Goal: Task Accomplishment & Management: Complete application form

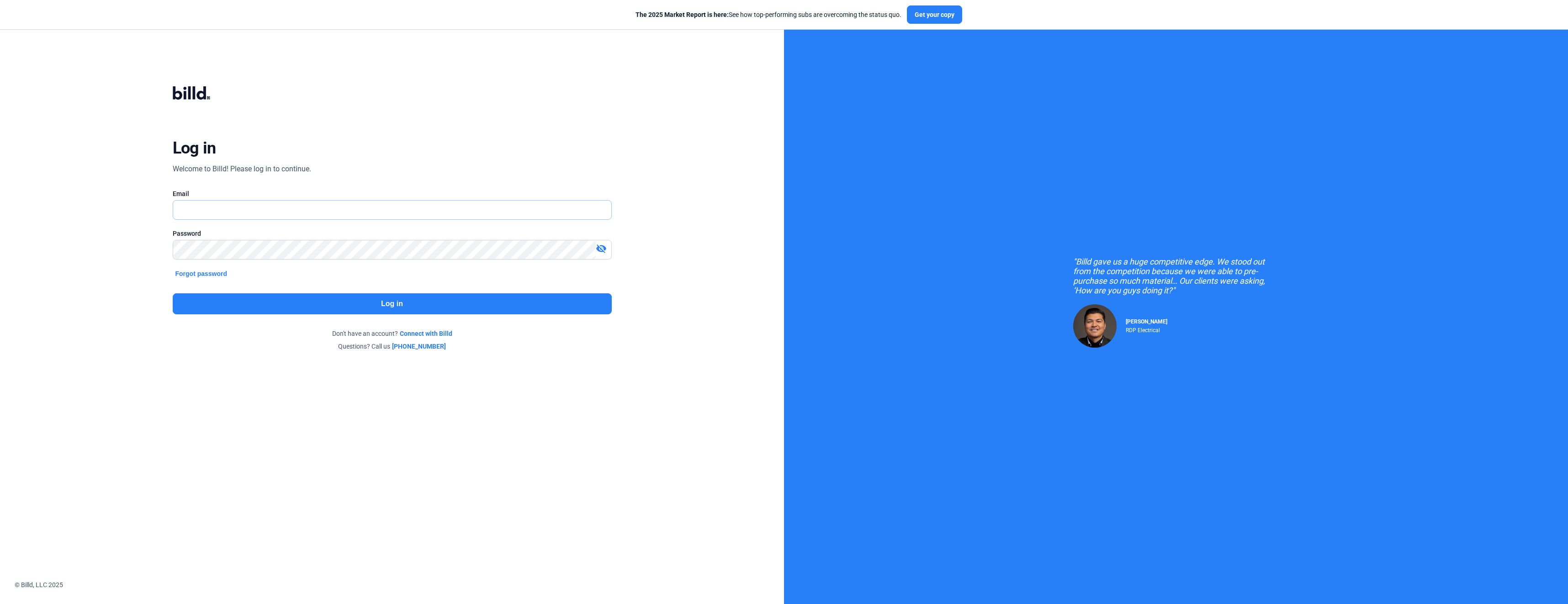
type input "[EMAIL_ADDRESS][DOMAIN_NAME]"
click at [395, 307] on button "Log in" at bounding box center [391, 303] width 439 height 21
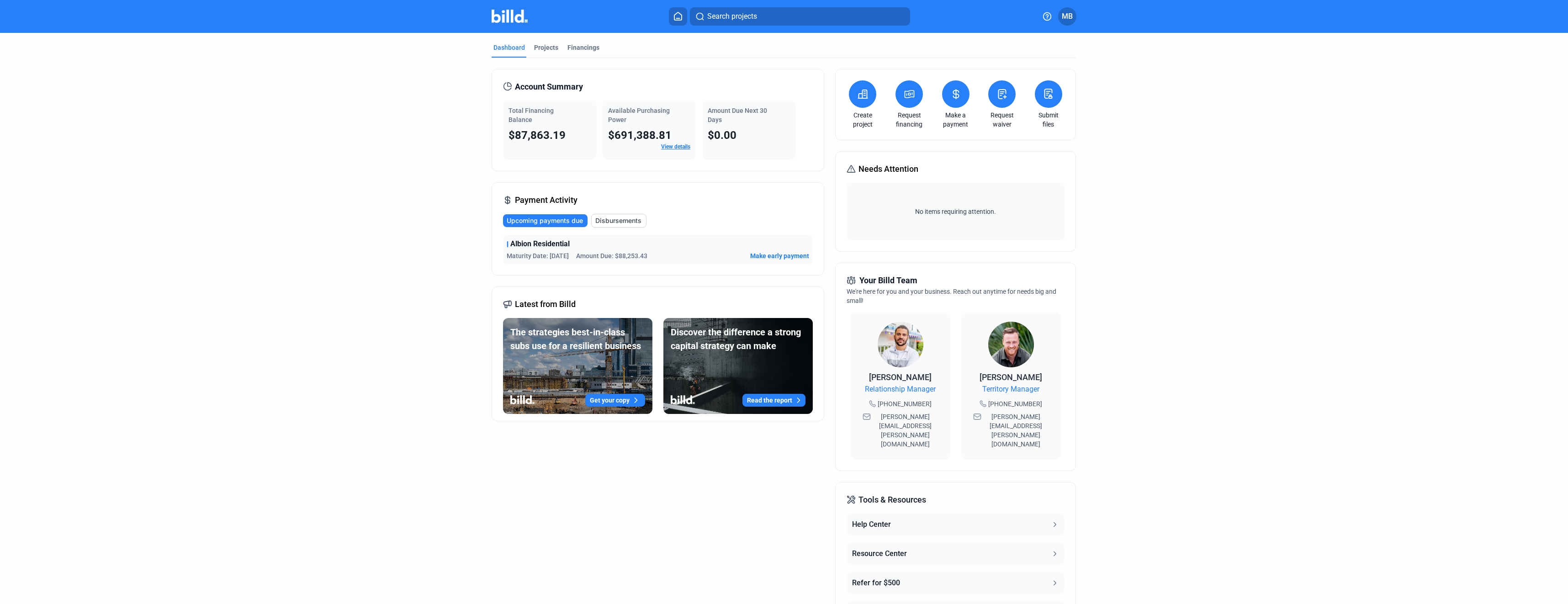
click at [677, 145] on link "View details" at bounding box center [675, 147] width 29 height 6
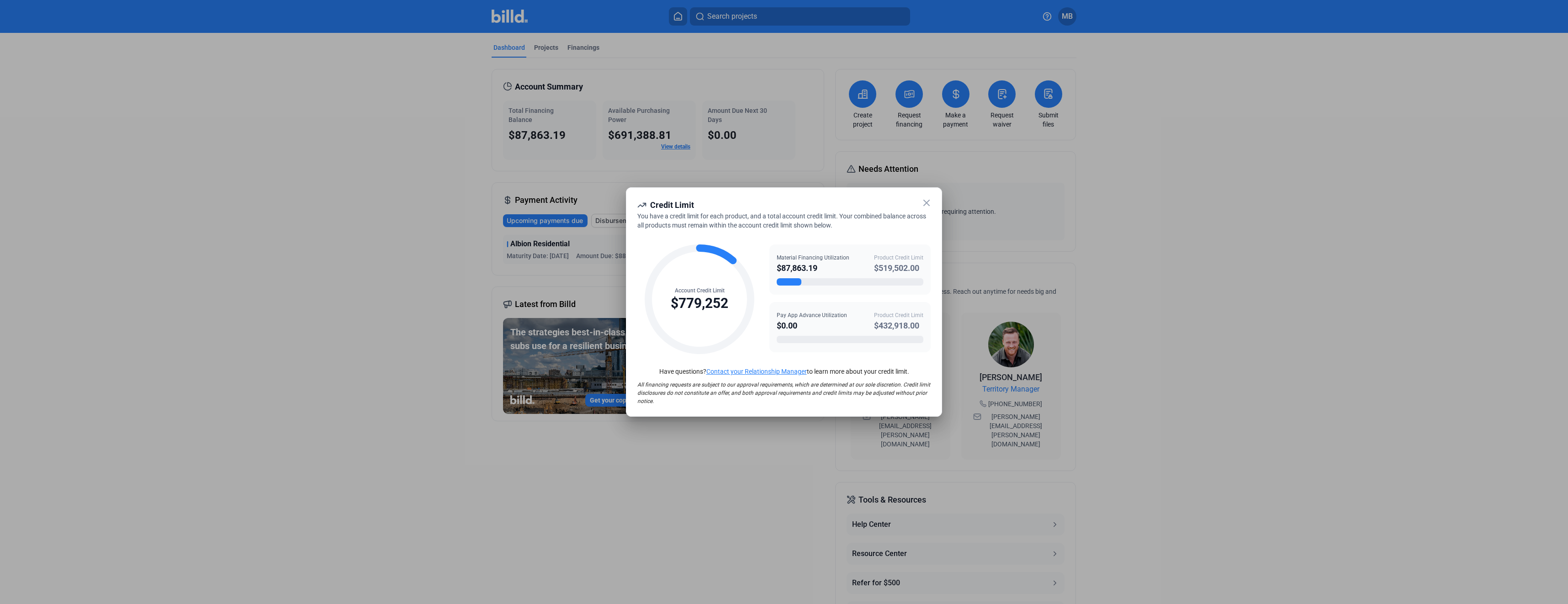
click at [927, 205] on icon at bounding box center [926, 203] width 11 height 11
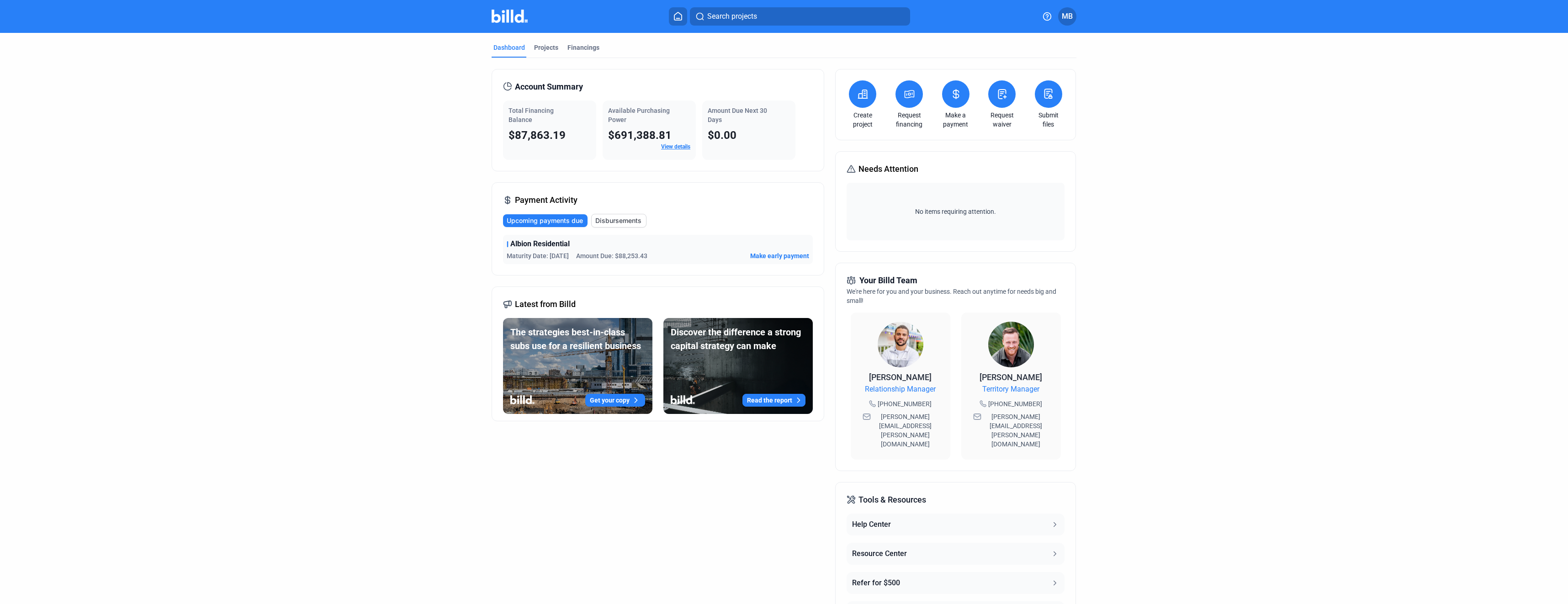
click at [534, 42] on mat-tab-group "Dashboard Projects Financings Account Summary Total Financing Balance $87,863.1…" at bounding box center [784, 349] width 585 height 632
click at [539, 47] on div "Projects" at bounding box center [547, 47] width 24 height 9
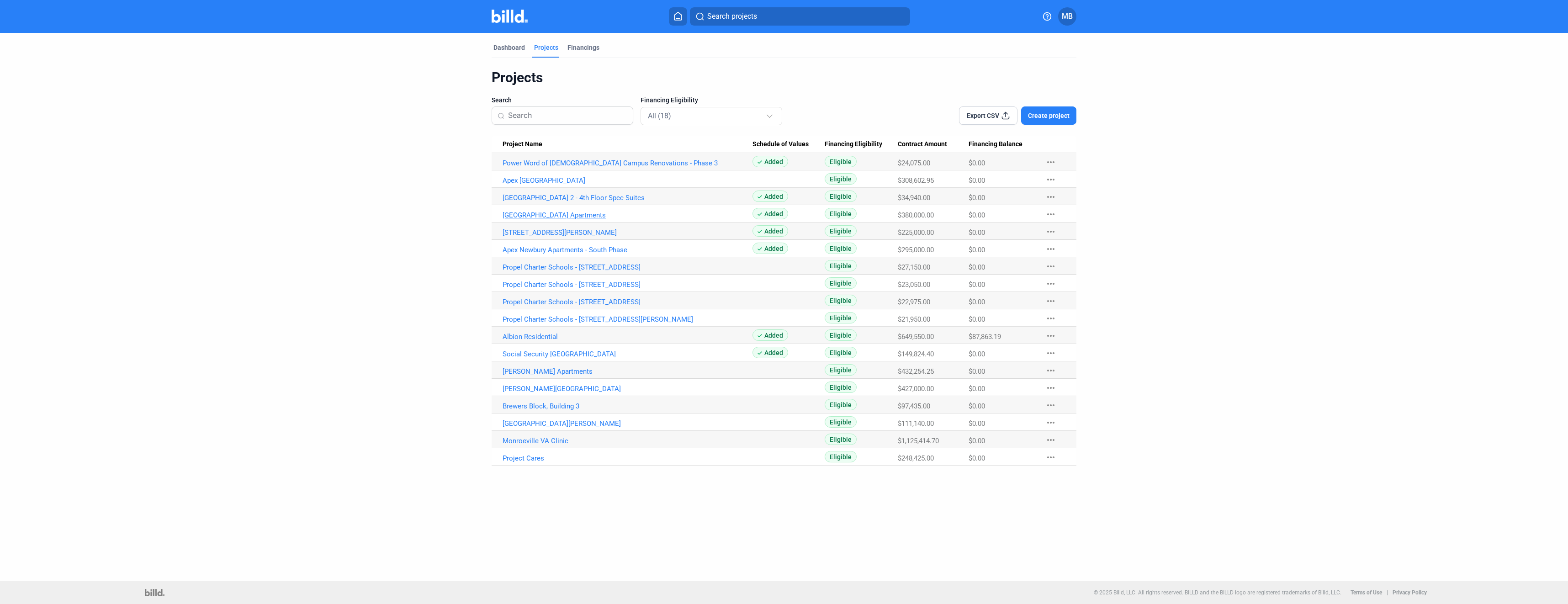
click at [543, 215] on link "[GEOGRAPHIC_DATA] Apartments" at bounding box center [628, 215] width 250 height 8
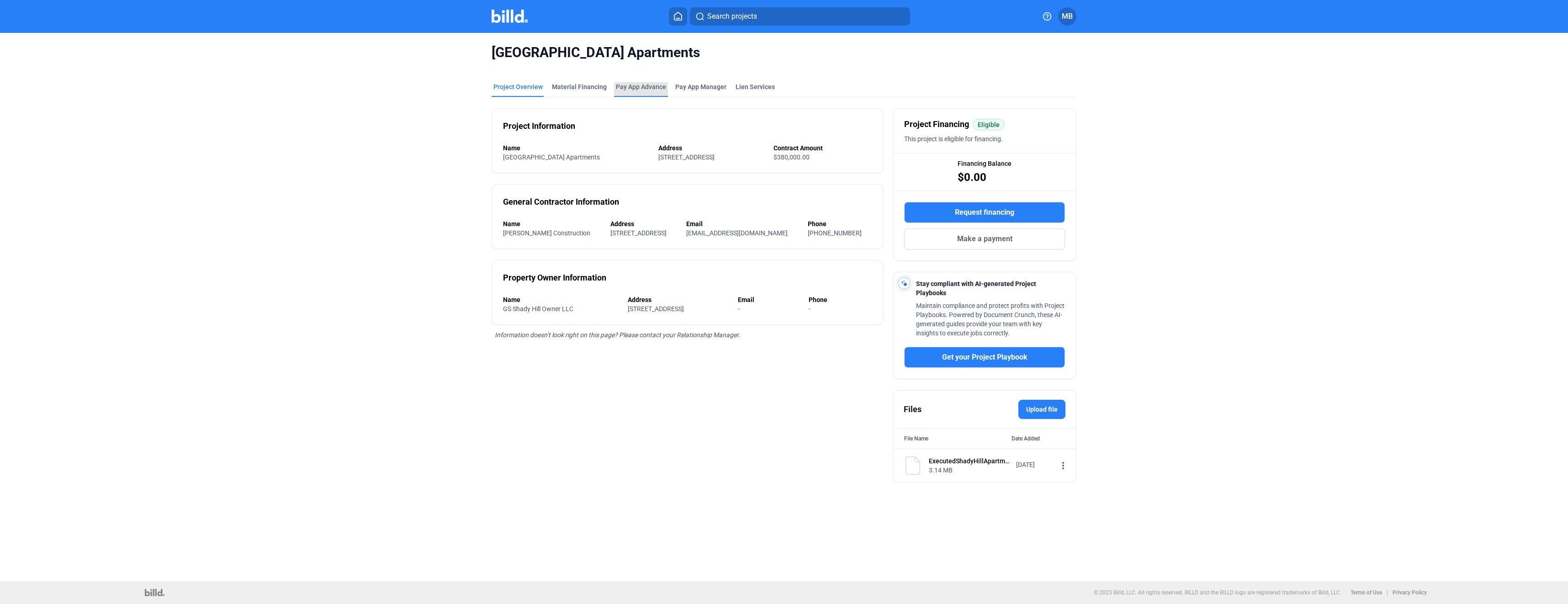
click at [644, 86] on div "Pay App Advance" at bounding box center [641, 86] width 50 height 9
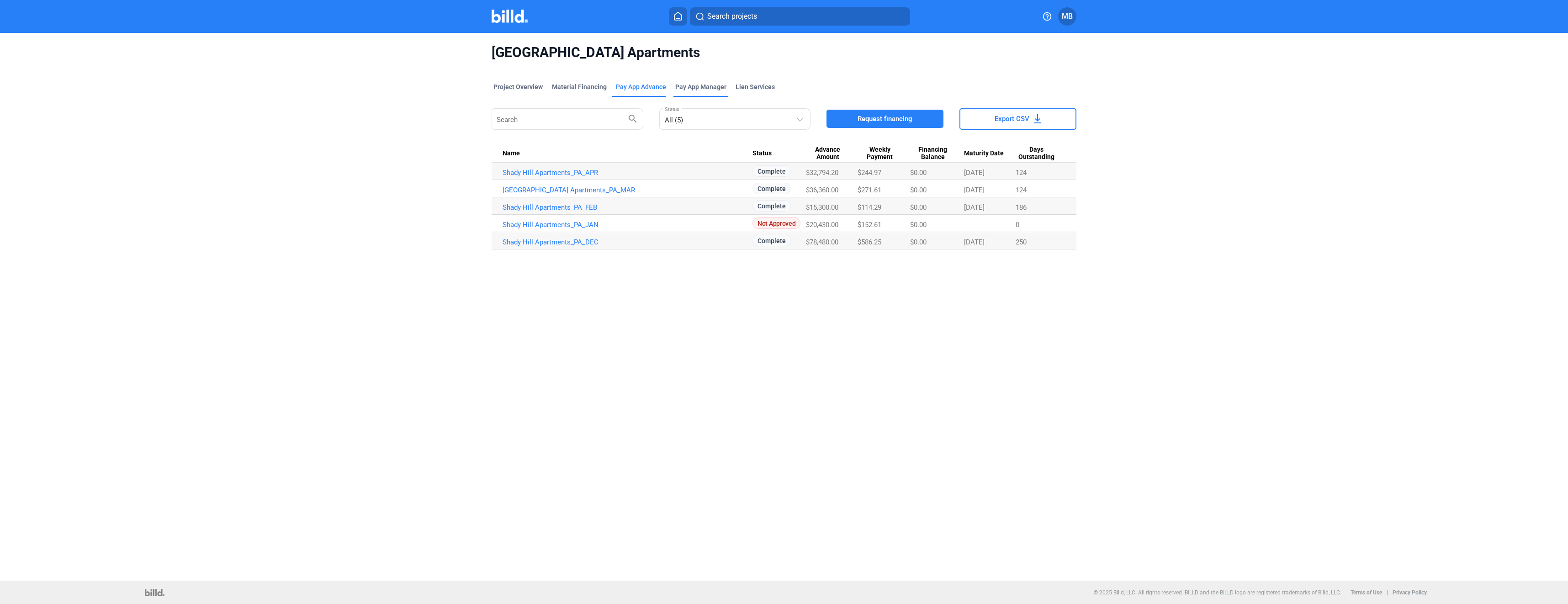
click at [694, 83] on span "Pay App Manager" at bounding box center [700, 86] width 51 height 9
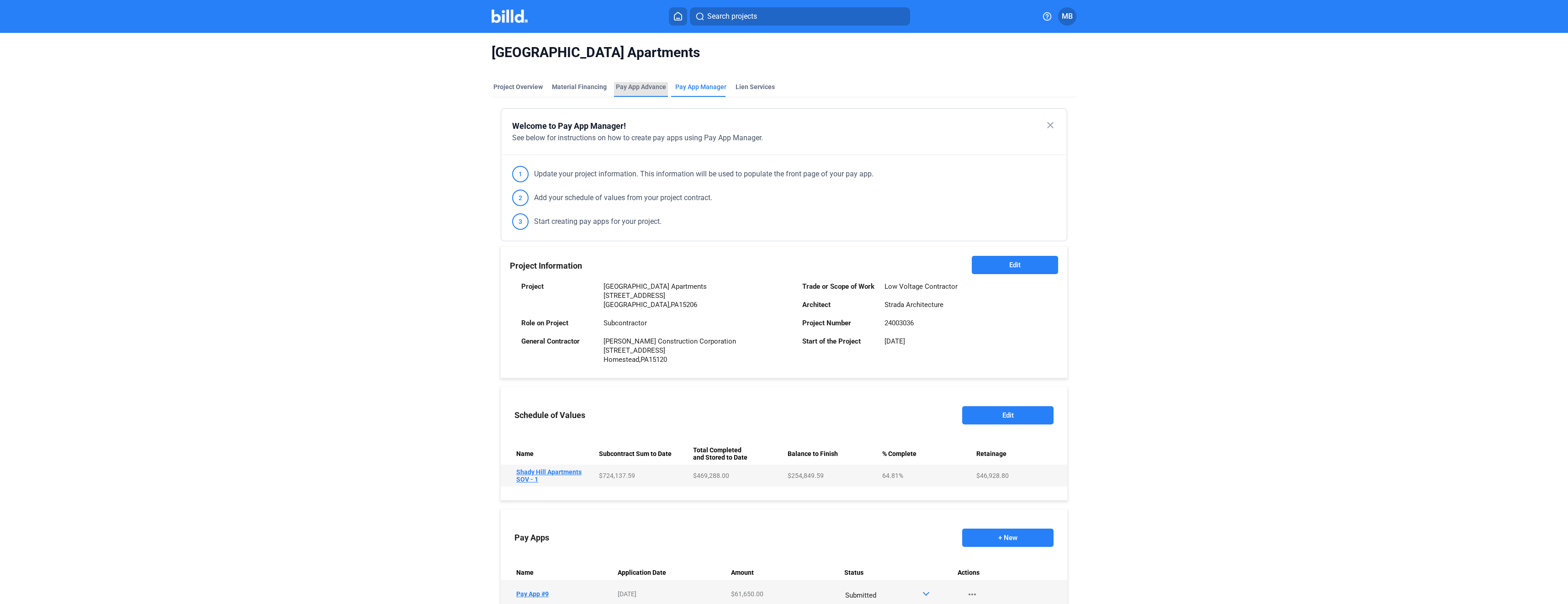
click at [636, 87] on div "Pay App Advance" at bounding box center [641, 86] width 50 height 9
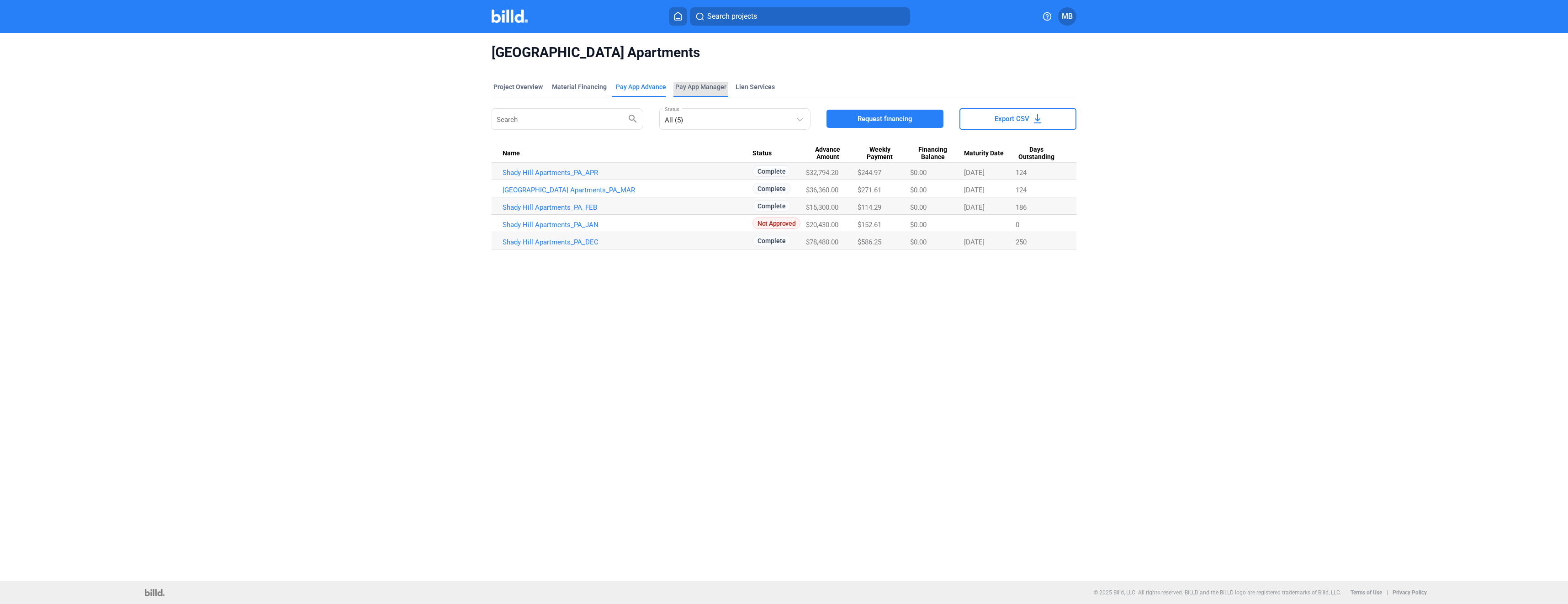
click at [700, 85] on span "Pay App Manager" at bounding box center [700, 86] width 51 height 9
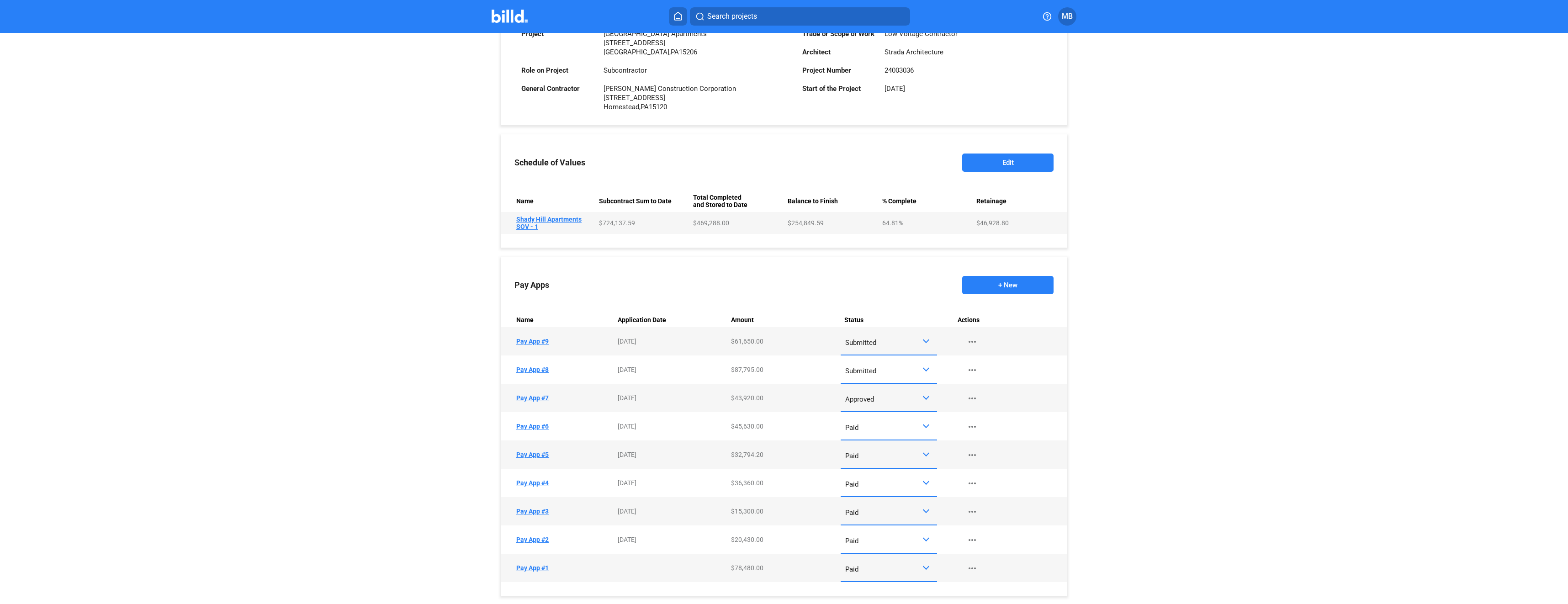
scroll to position [274, 0]
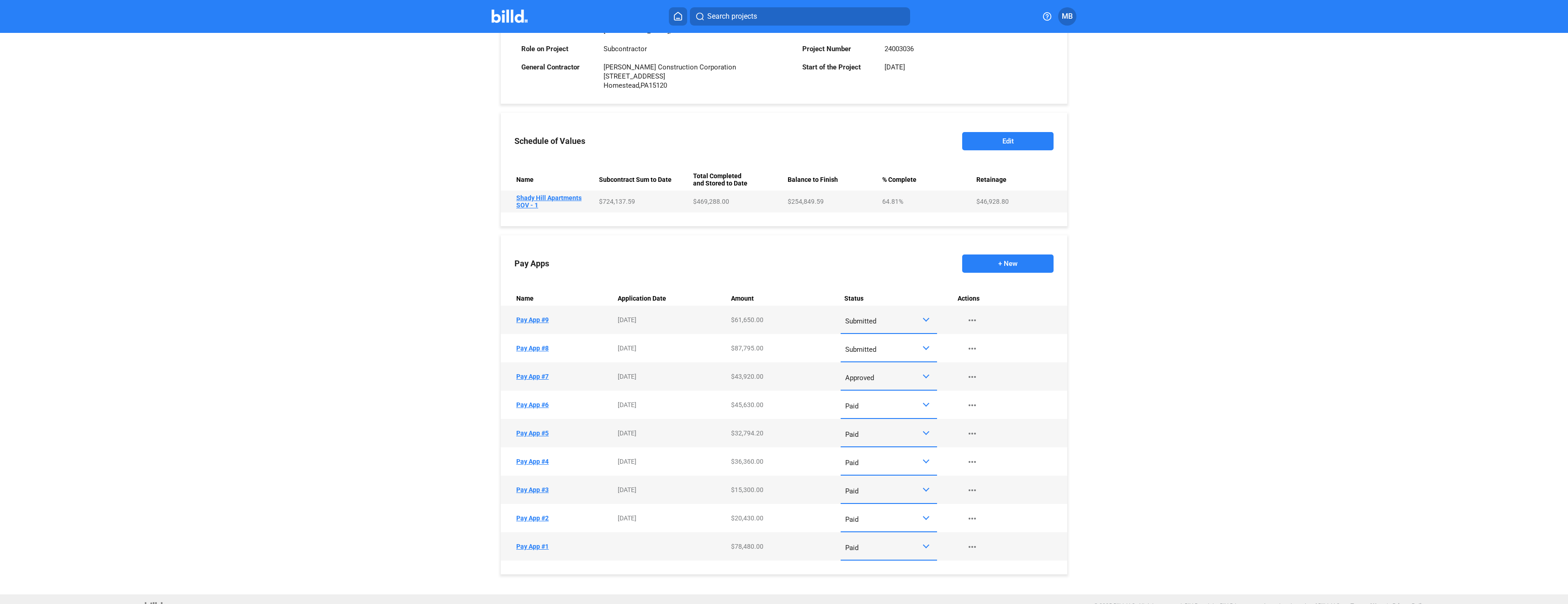
click at [924, 378] on div at bounding box center [926, 375] width 6 height 6
click at [908, 419] on span "Paid" at bounding box center [886, 419] width 87 height 21
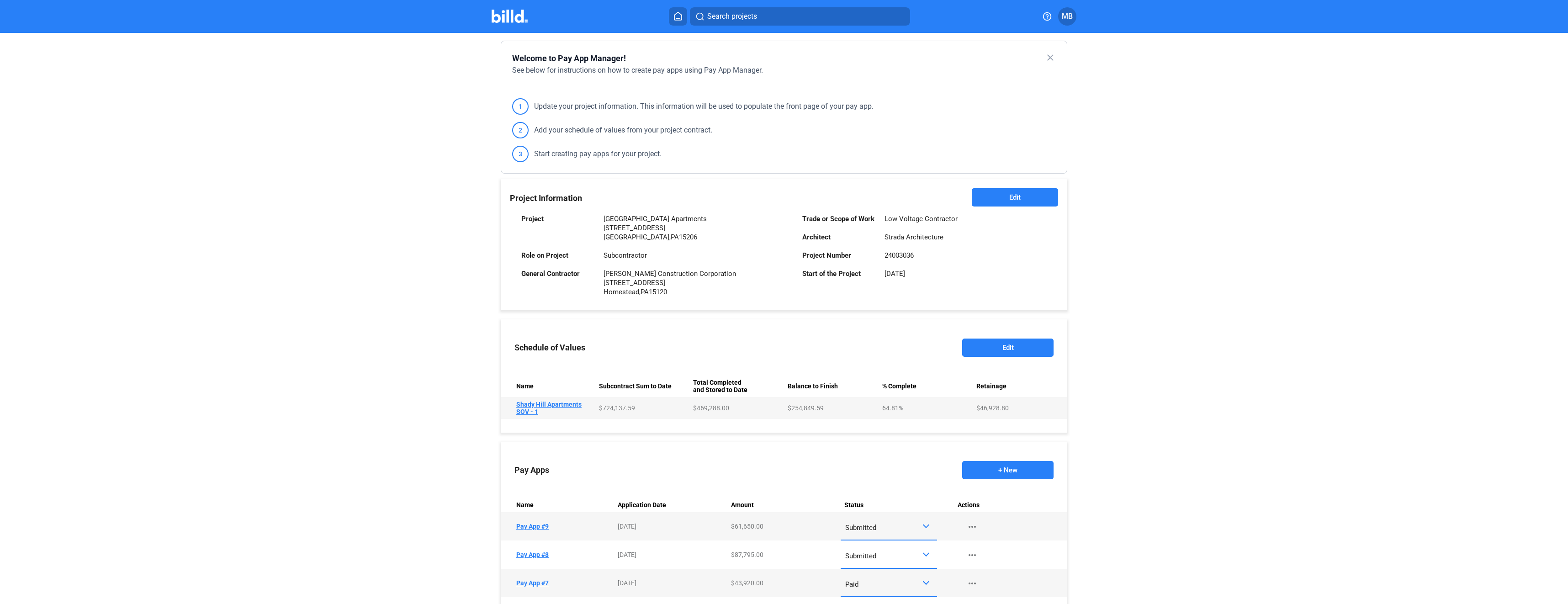
scroll to position [0, 0]
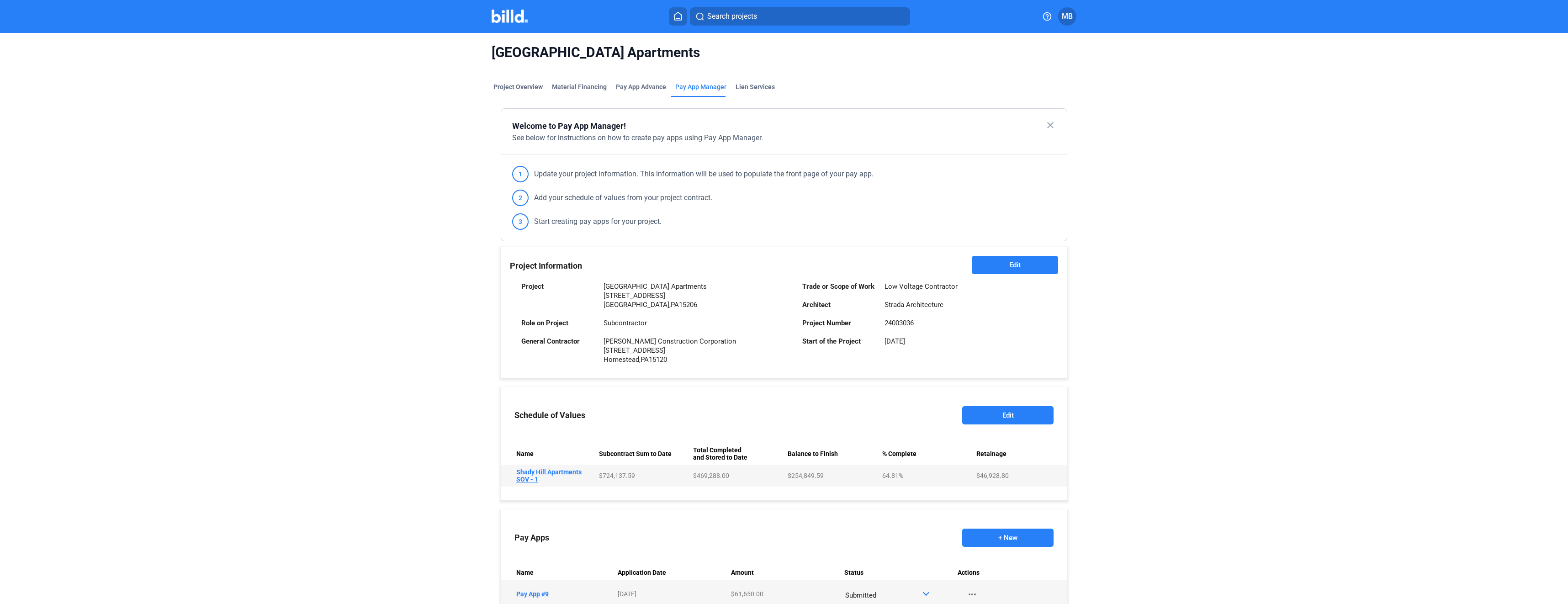
click at [511, 16] on img at bounding box center [509, 16] width 36 height 13
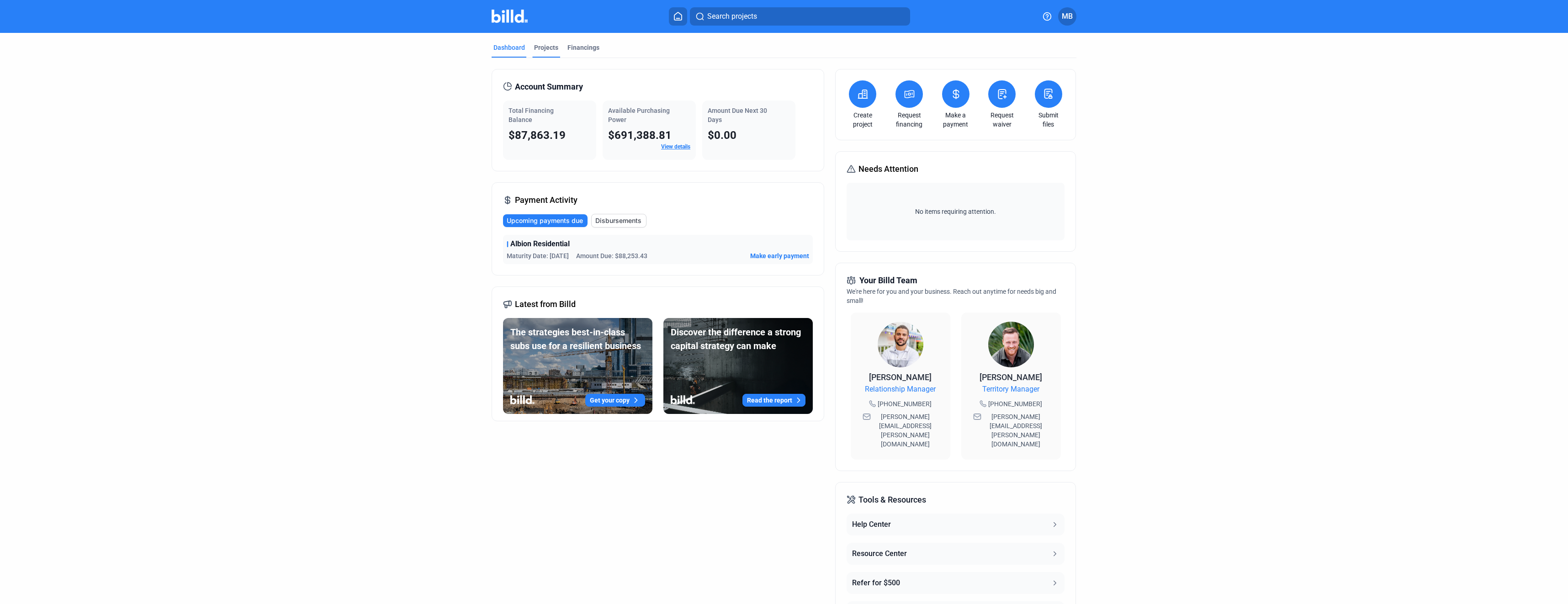
click at [551, 47] on div "Projects" at bounding box center [547, 47] width 24 height 9
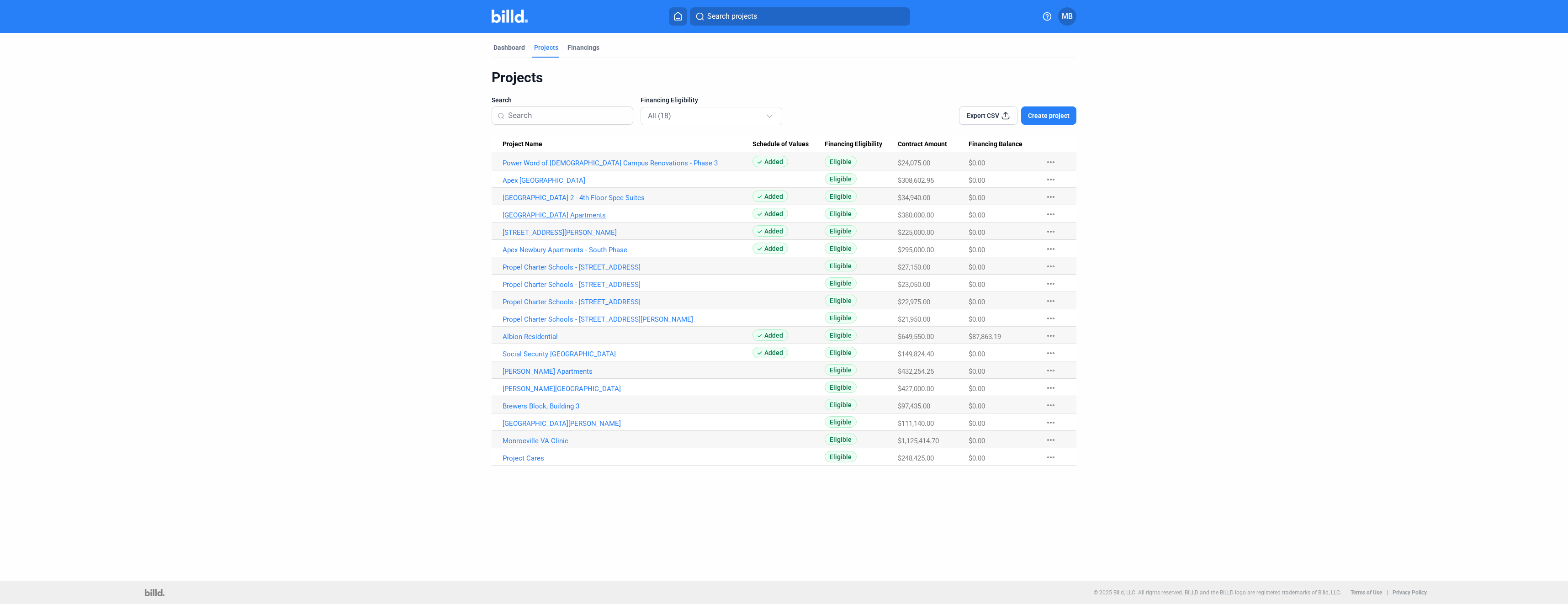
click at [560, 214] on link "[GEOGRAPHIC_DATA] Apartments" at bounding box center [628, 215] width 250 height 8
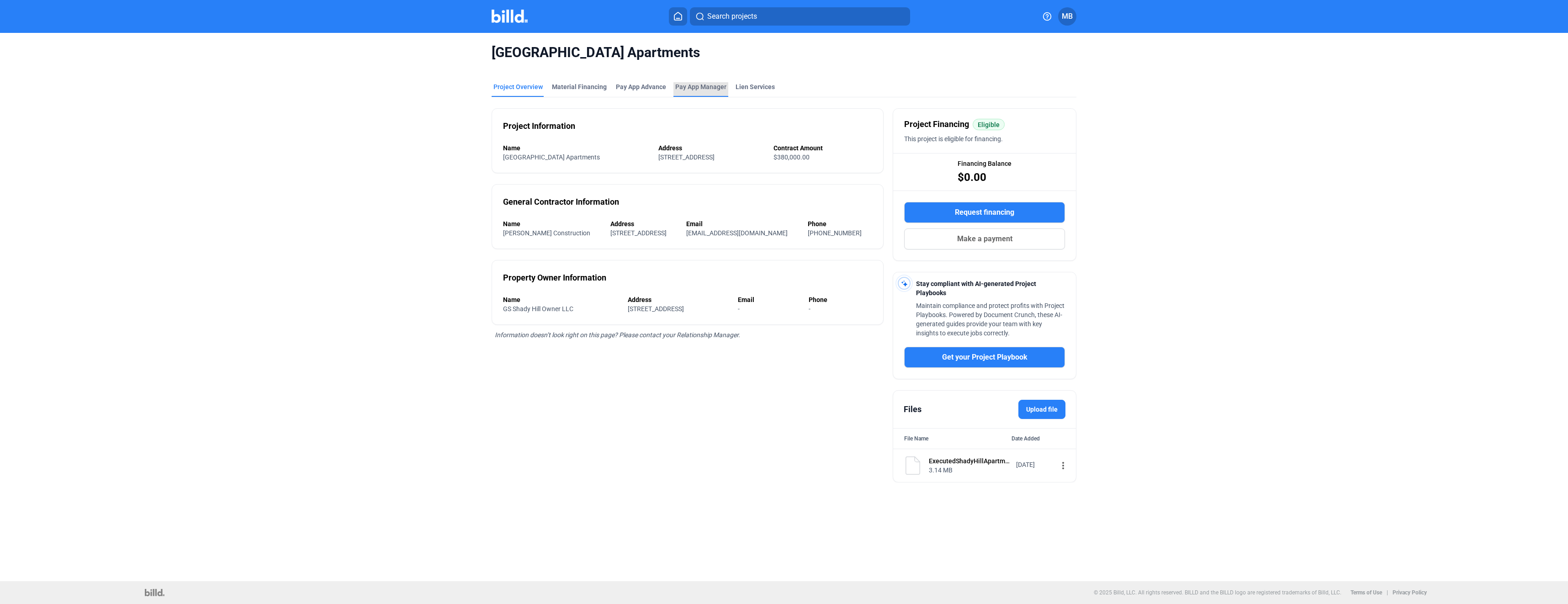
click at [685, 88] on span "Pay App Manager" at bounding box center [700, 86] width 51 height 9
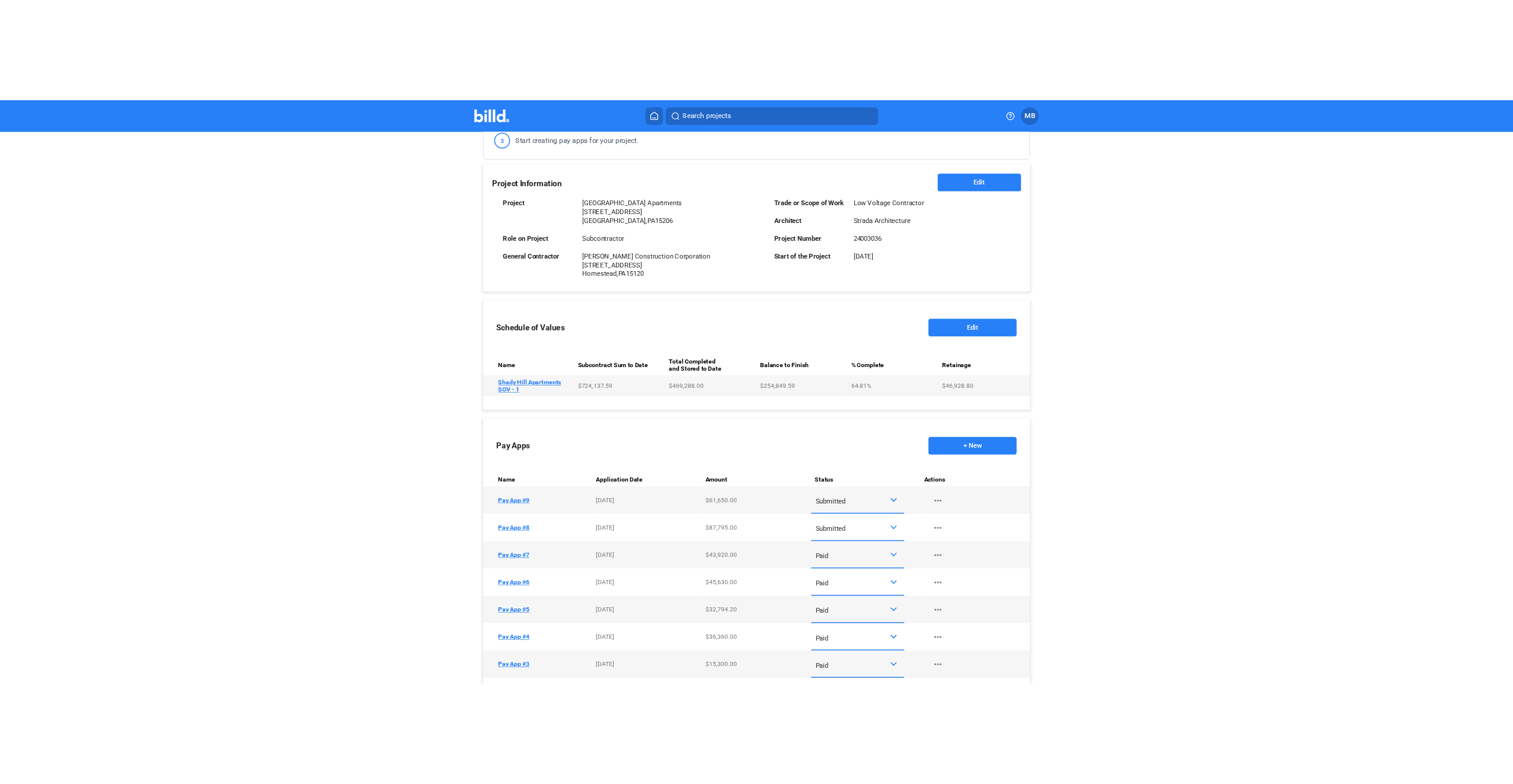
scroll to position [237, 0]
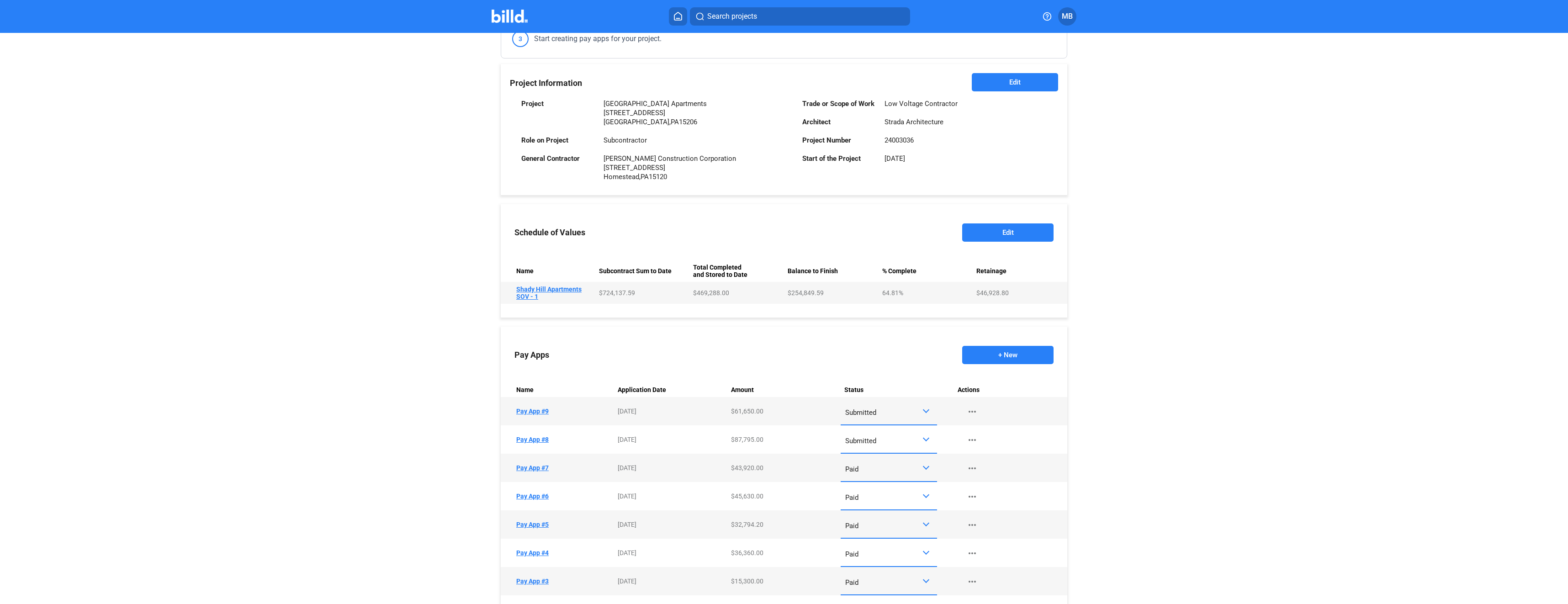
click at [924, 442] on div at bounding box center [927, 439] width 11 height 7
click at [909, 483] on span "Paid" at bounding box center [886, 481] width 87 height 21
click at [923, 413] on div at bounding box center [926, 409] width 6 height 6
click at [912, 471] on span "Approved" at bounding box center [886, 474] width 87 height 21
click at [1013, 353] on button "+ New" at bounding box center [1008, 355] width 91 height 18
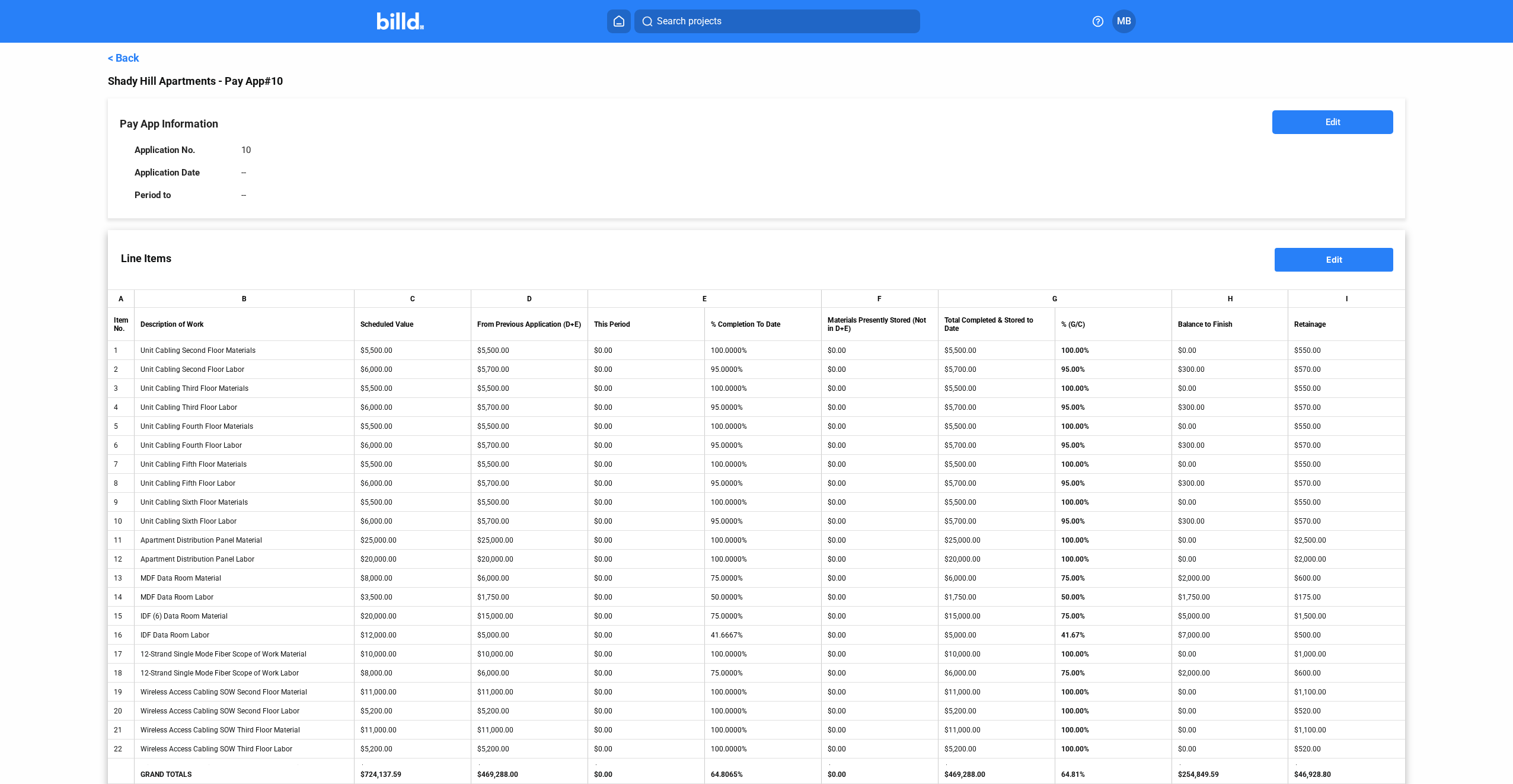
click at [1372, 121] on button "Edit" at bounding box center [1333, 121] width 121 height 23
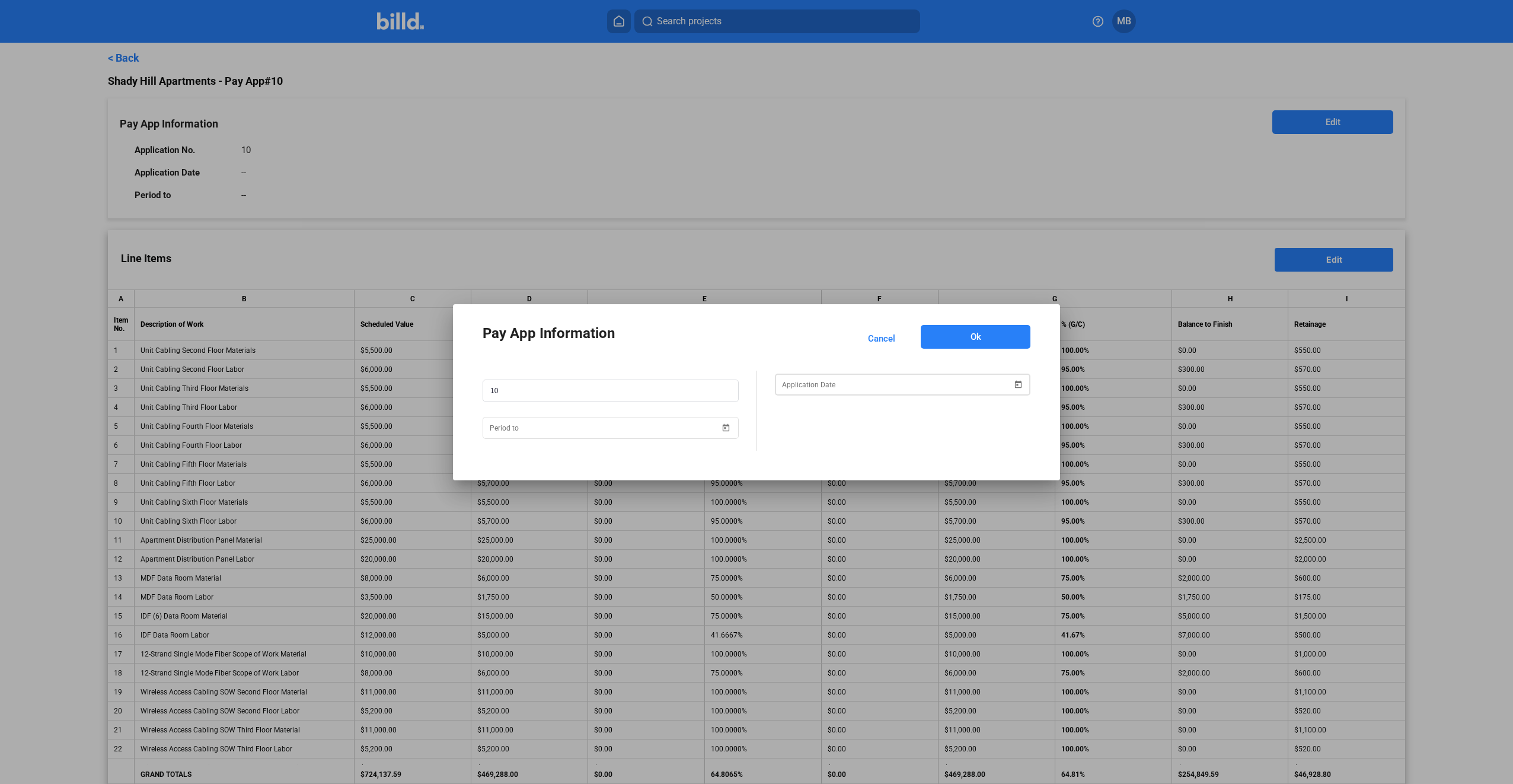
click at [1014, 385] on span "Open calendar" at bounding box center [1018, 377] width 29 height 29
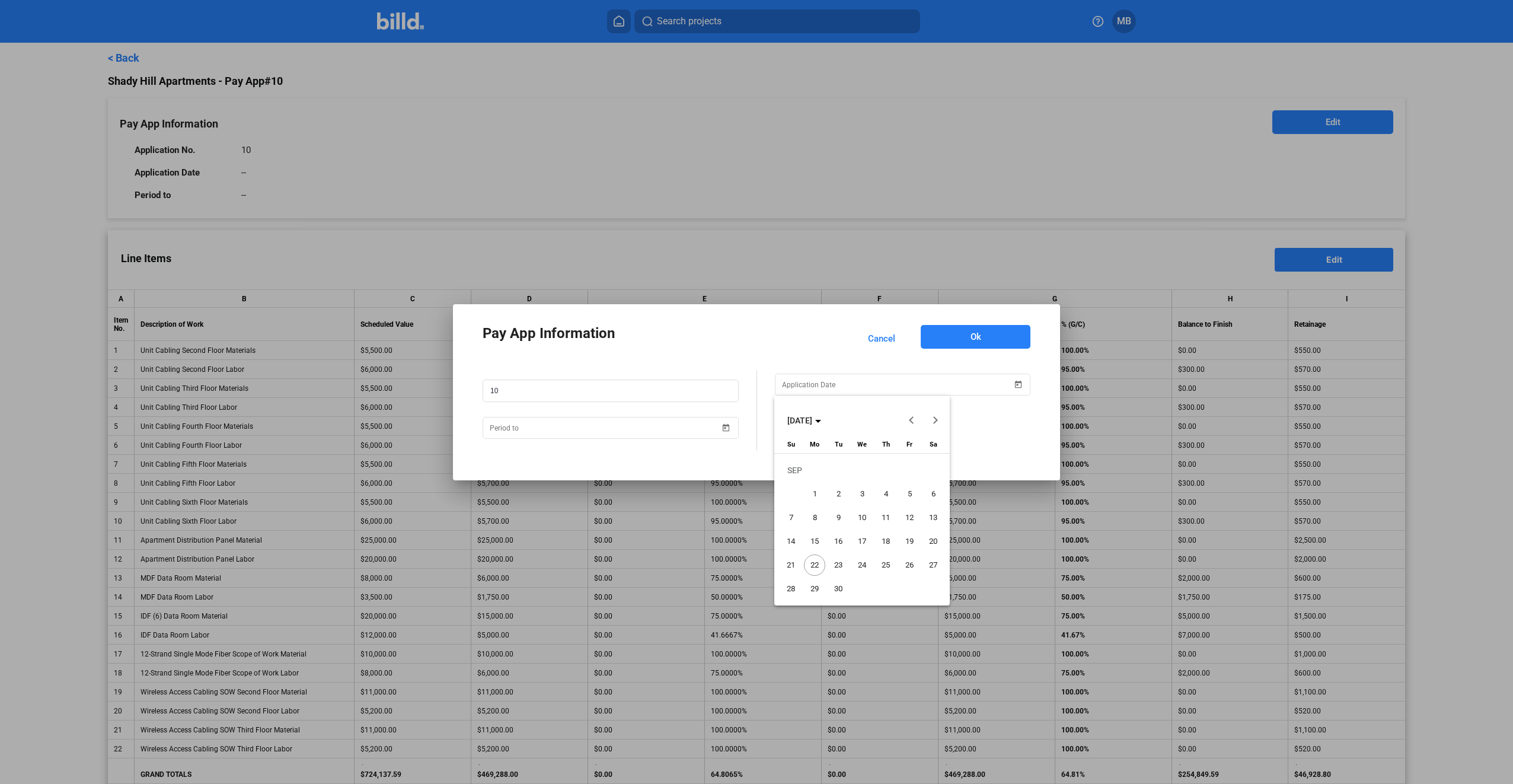
click at [814, 561] on span "22" at bounding box center [815, 565] width 21 height 21
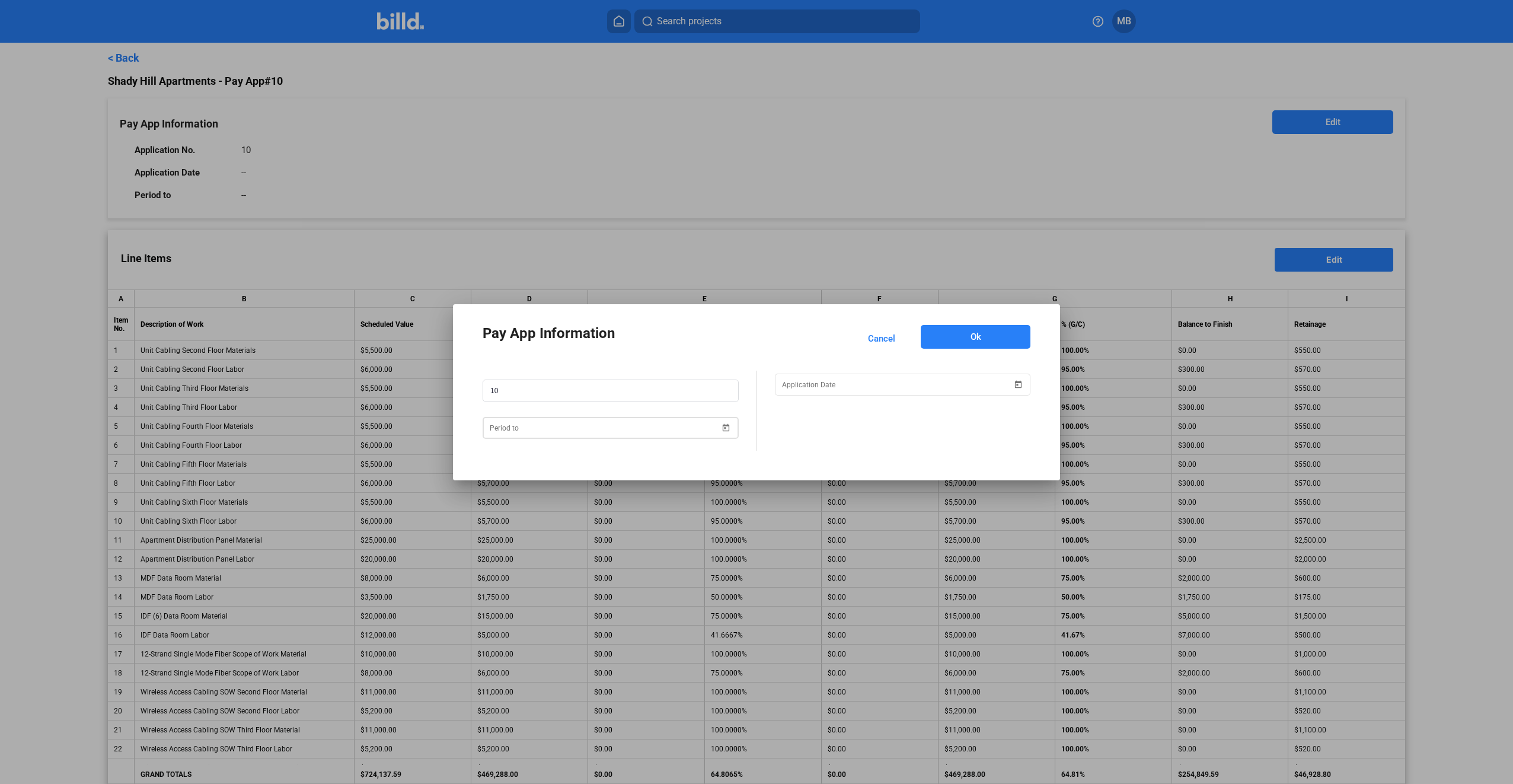
click at [726, 426] on span "Open calendar" at bounding box center [726, 420] width 29 height 29
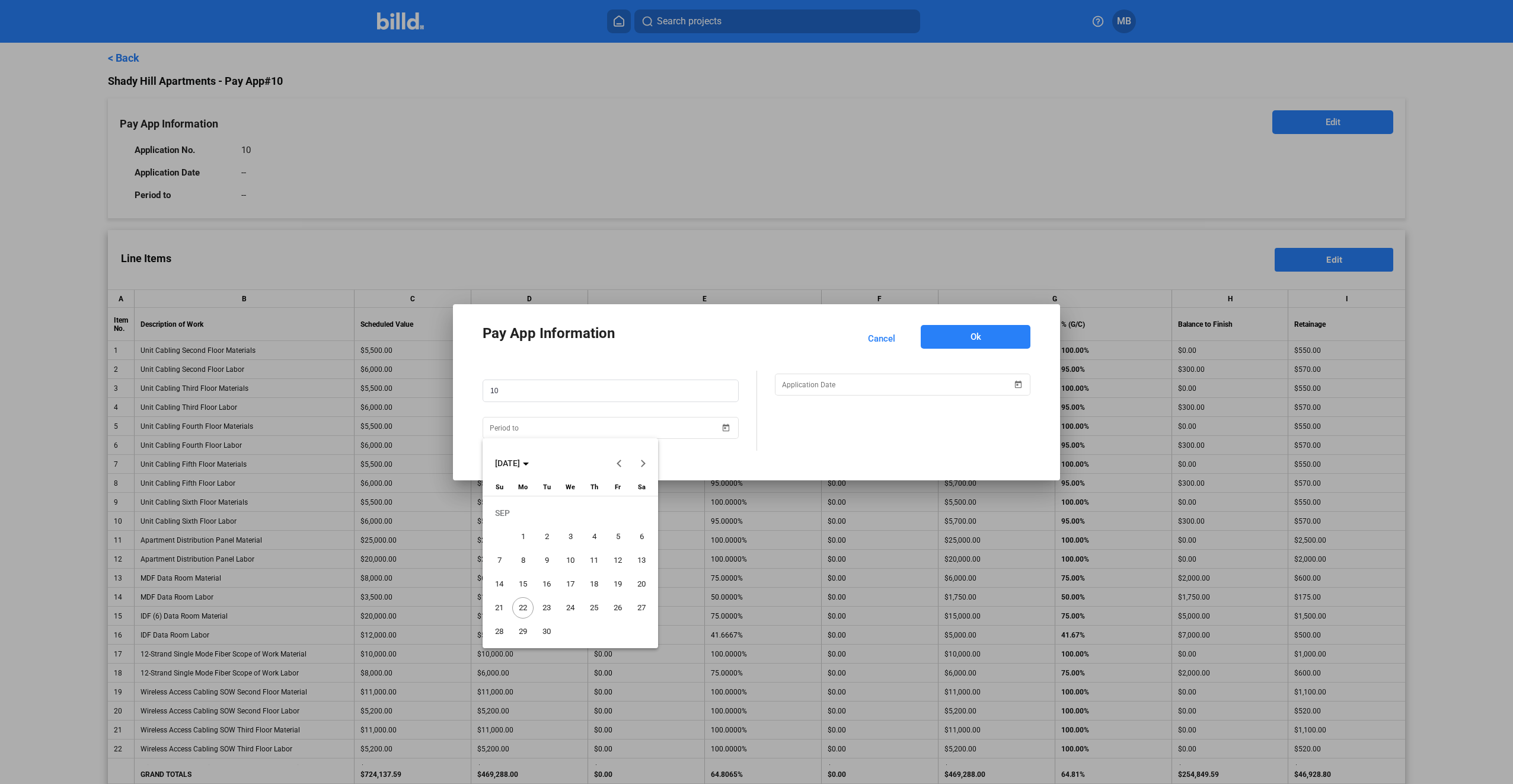
click at [548, 629] on span "30" at bounding box center [546, 631] width 21 height 21
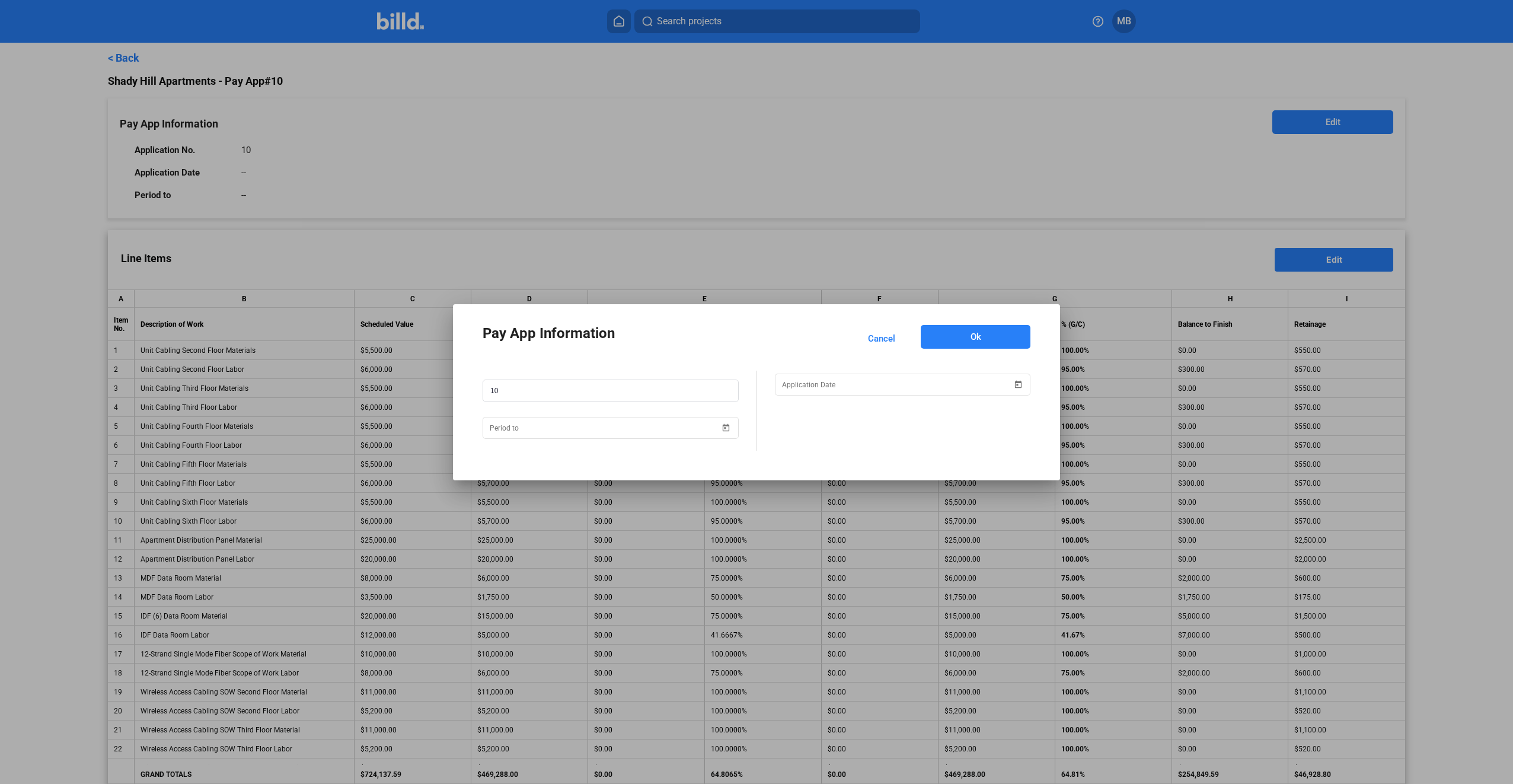
click at [964, 339] on button "Ok" at bounding box center [976, 337] width 110 height 23
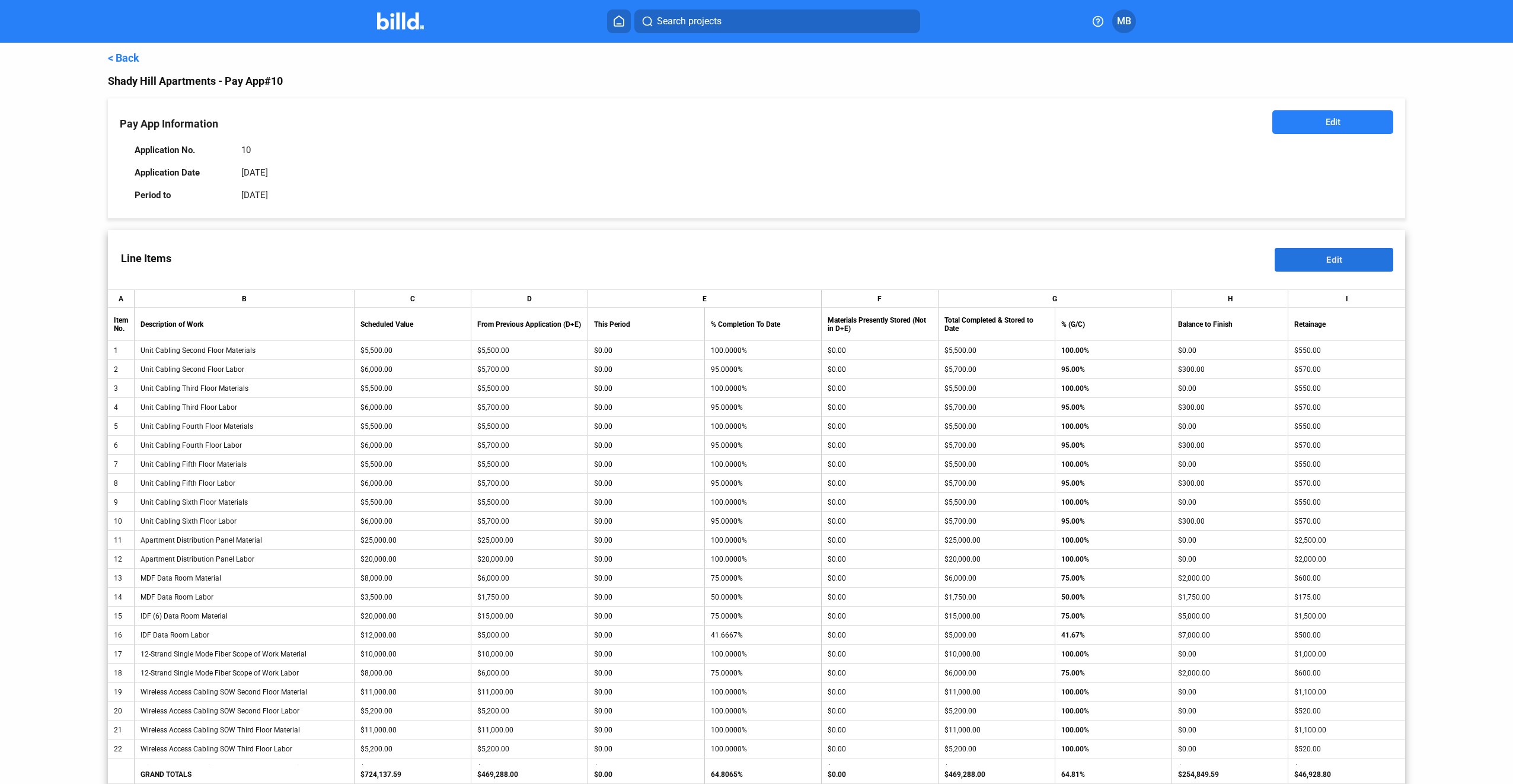
click at [1306, 263] on button "Edit" at bounding box center [1334, 259] width 118 height 23
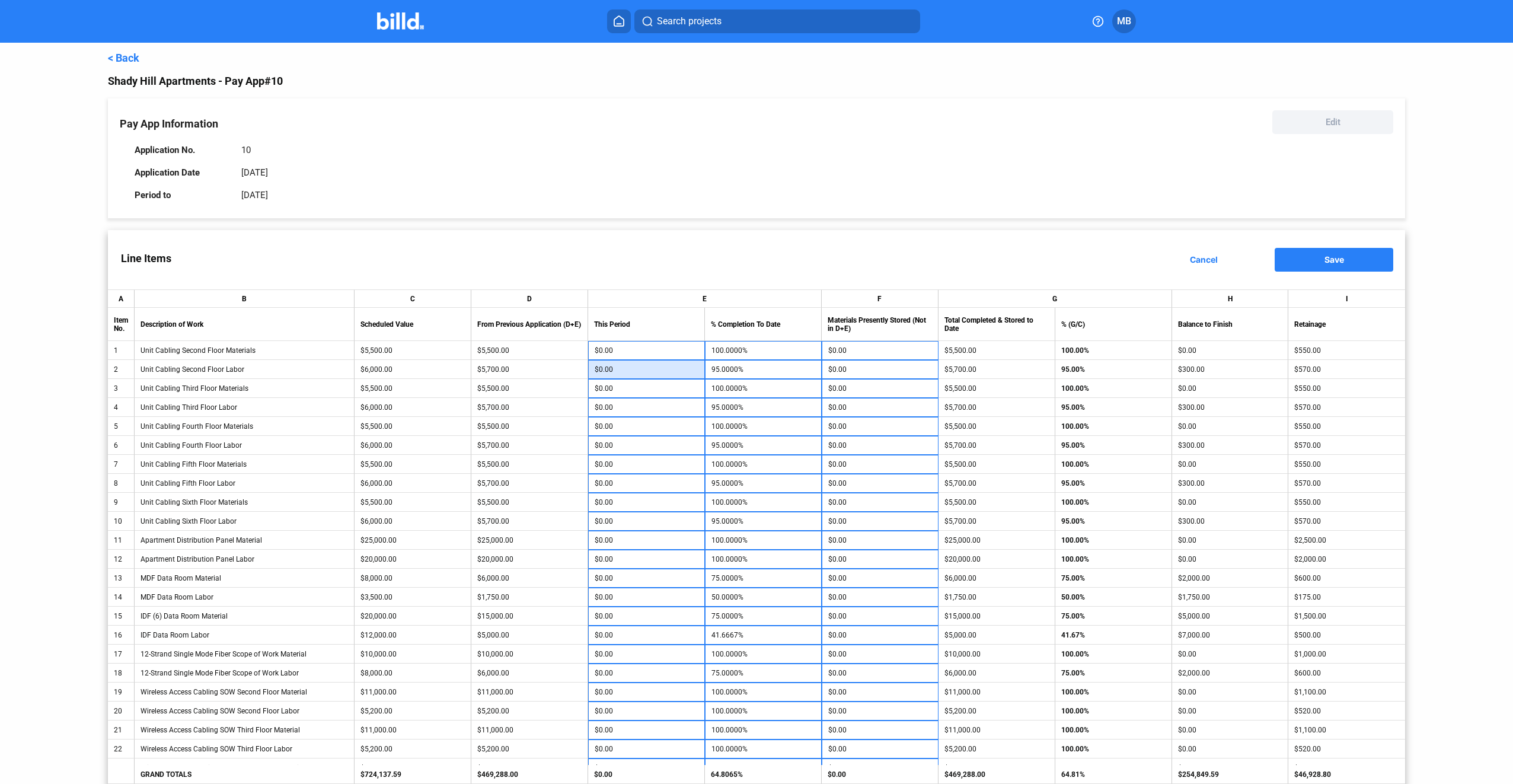
click at [680, 370] on input "$0.00" at bounding box center [646, 369] width 103 height 18
type input "300"
type input "100.0000%"
type input "300"
type input "100.0000%"
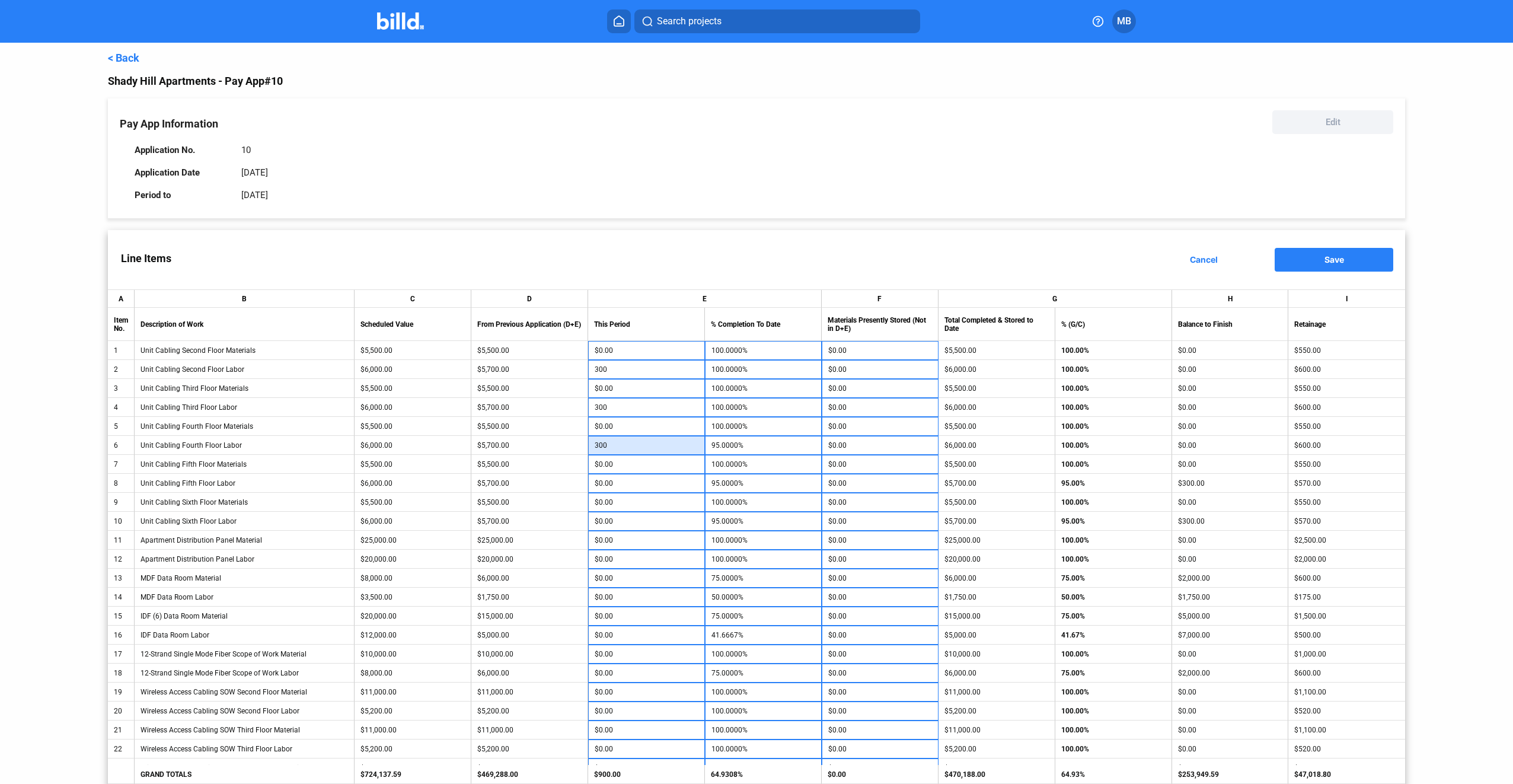
type input "300"
type input "100.0000%"
type input "300"
type input "100.0000%"
type input "300"
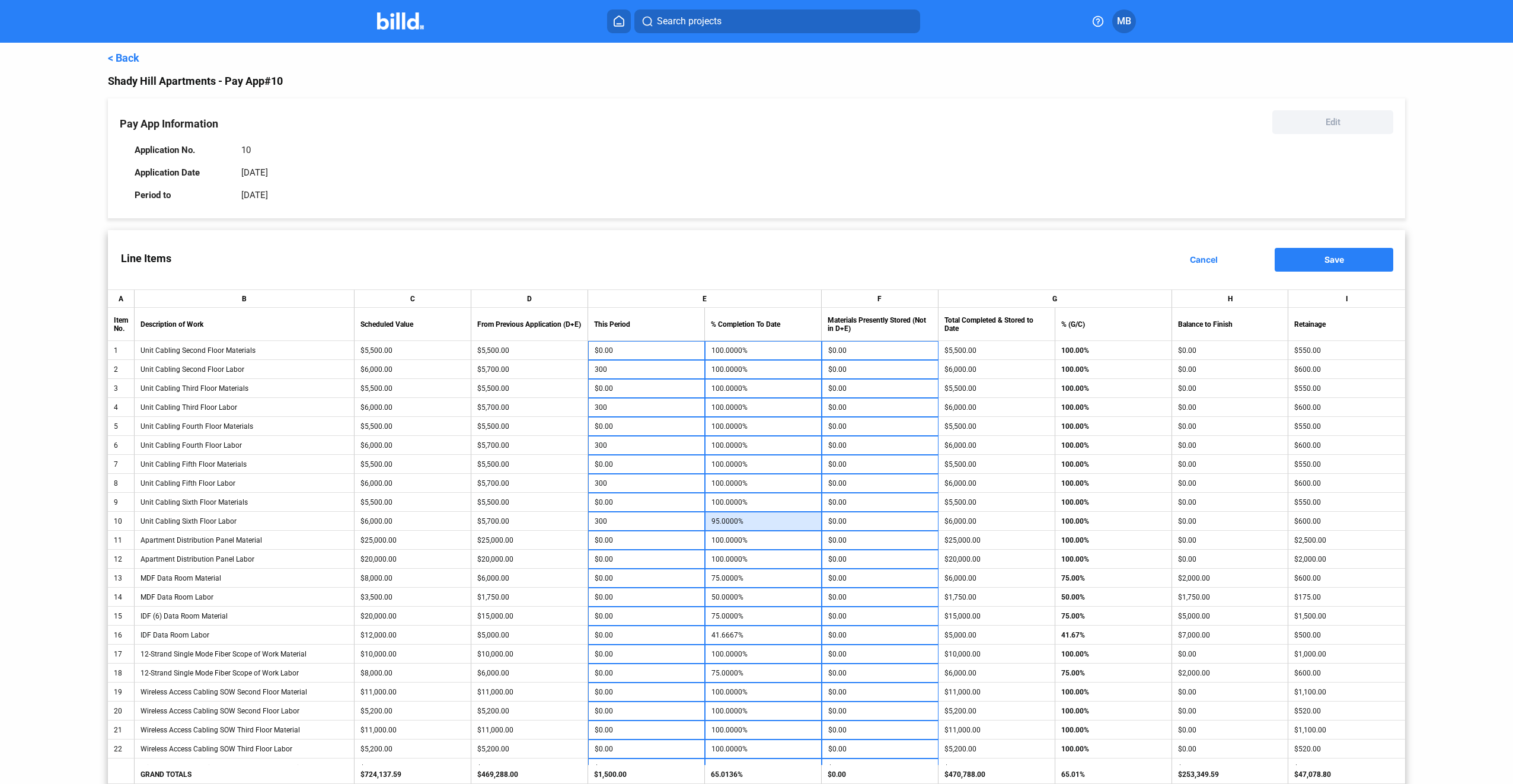
type input "100.0000%"
type input "500"
type input "81.2500%"
type input "500"
type input "64.2857%"
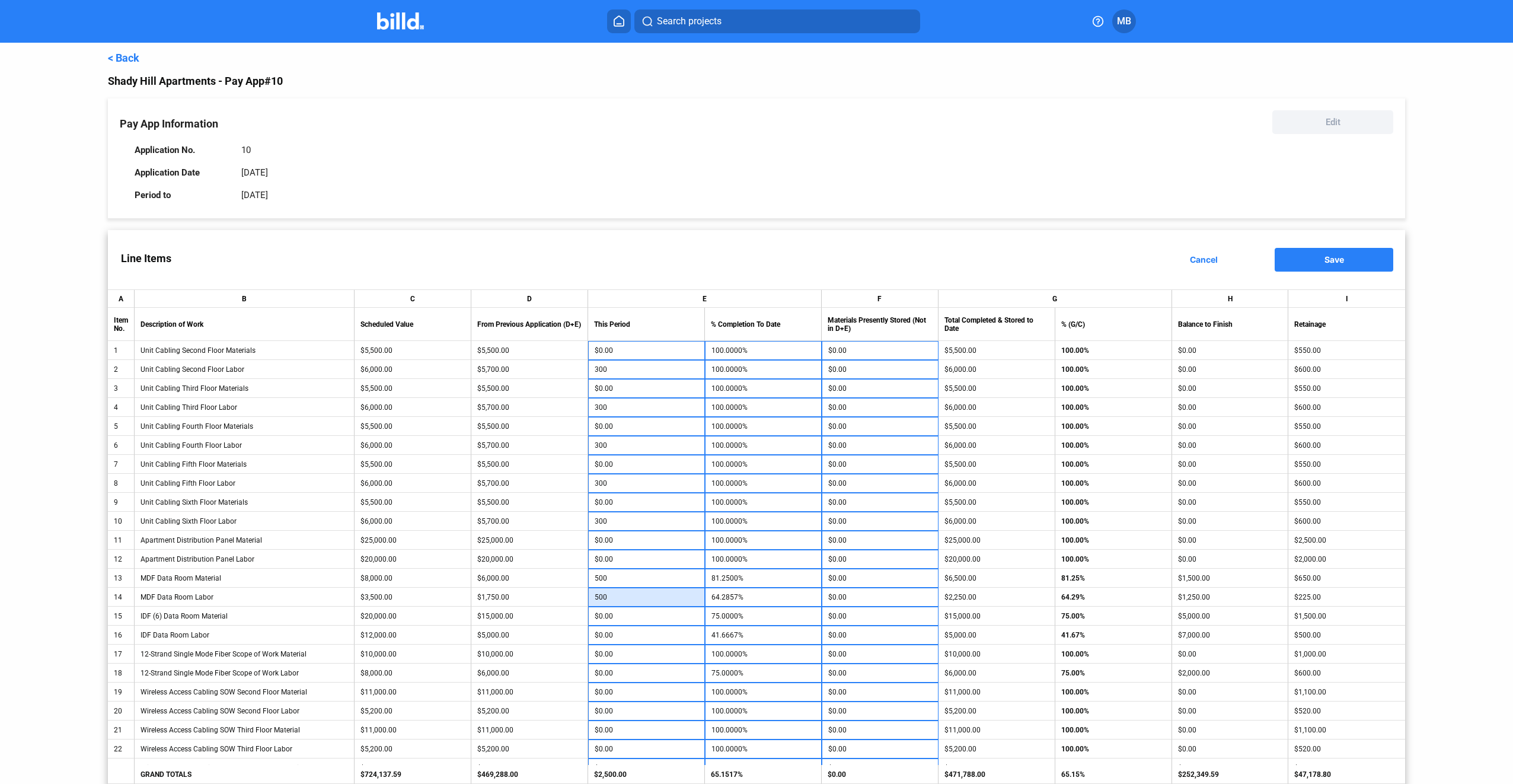
click at [640, 596] on input "500" at bounding box center [646, 597] width 103 height 18
type input "750"
type input "71.4286%"
click at [647, 578] on input "500" at bounding box center [646, 578] width 103 height 18
type input "1,000"
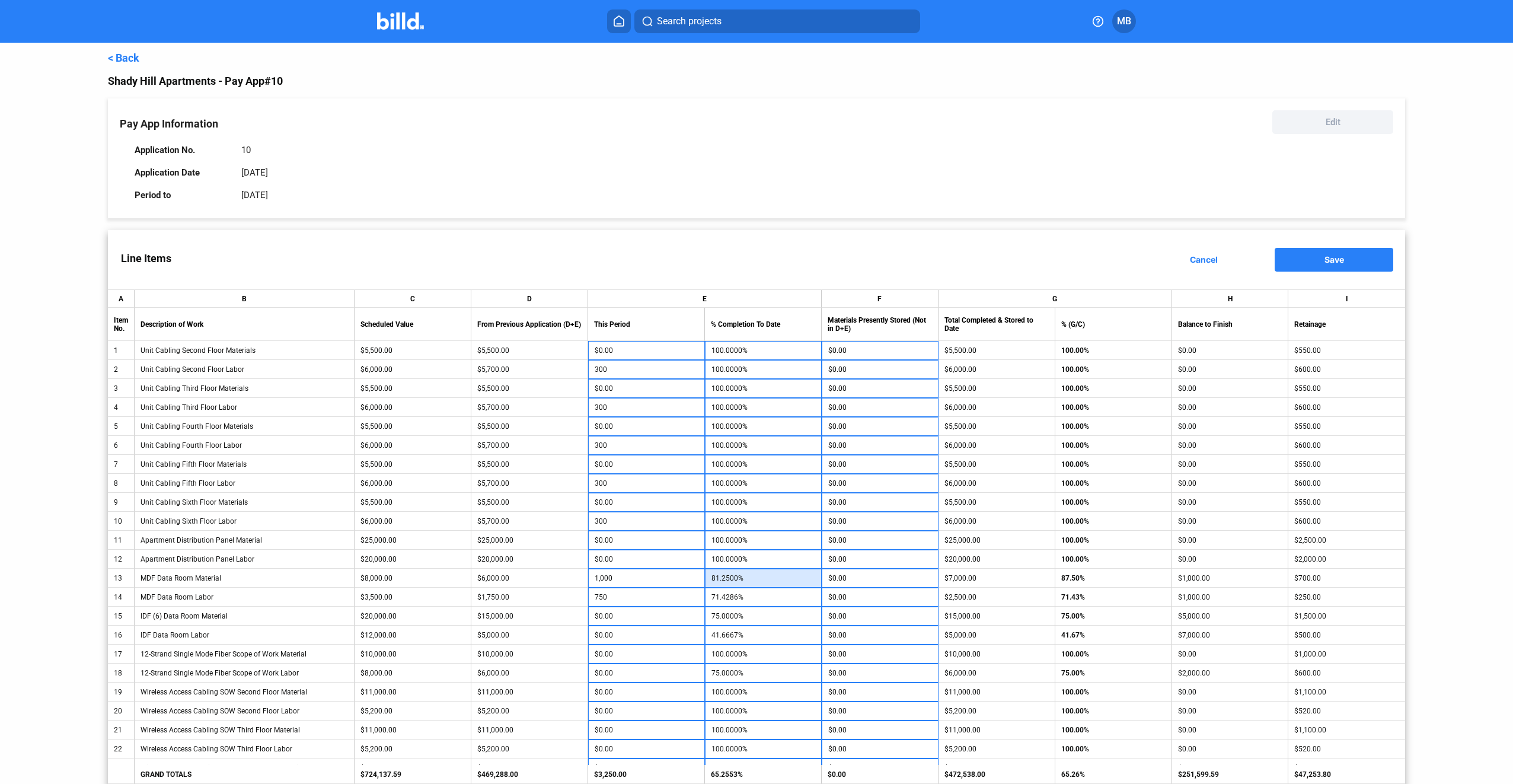
type input "87.5000%"
type input "$750.00"
type input "1,000"
type input "80.0000%"
type input "2,000"
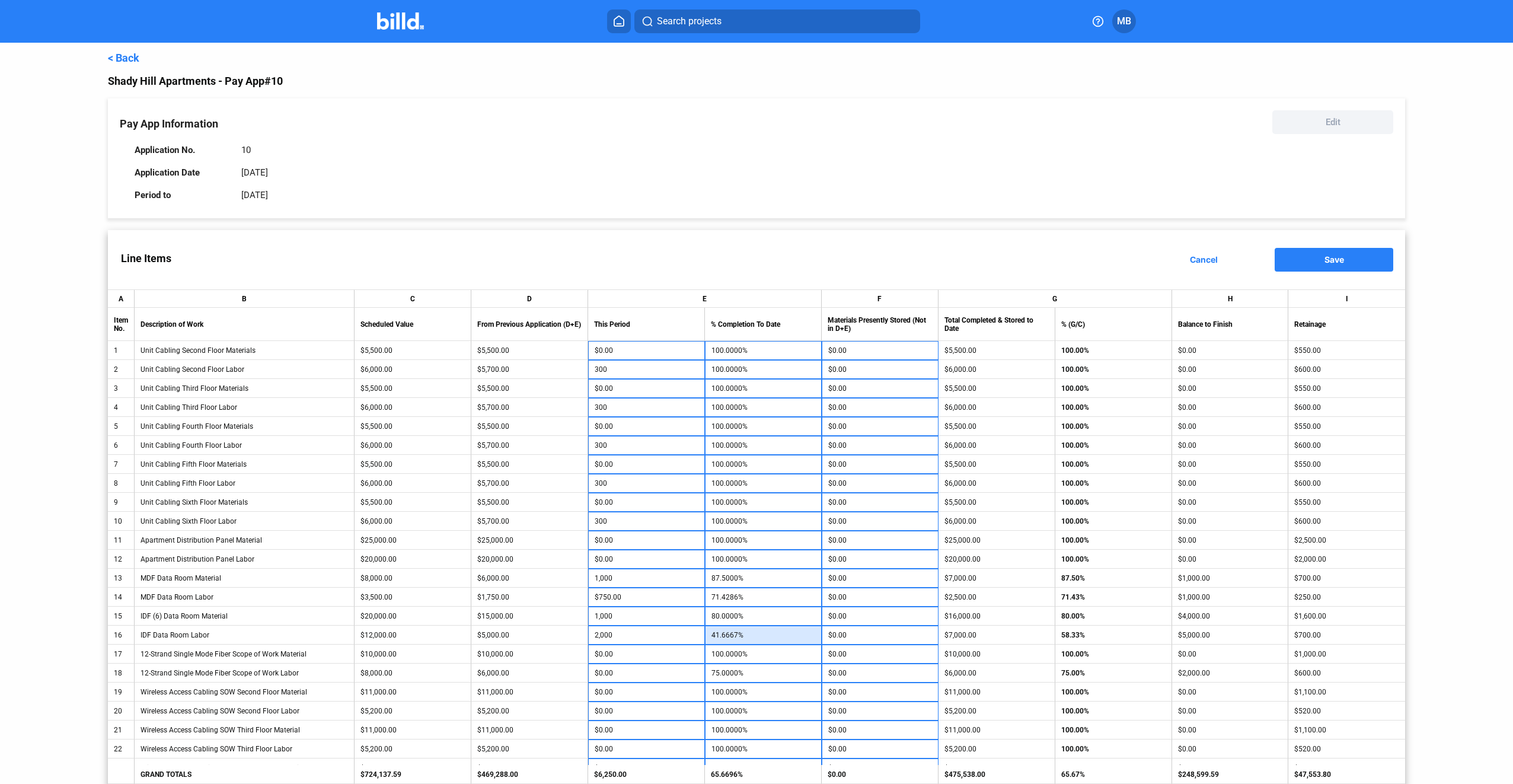
type input "58.3333%"
type input "500"
type input "81.2500%"
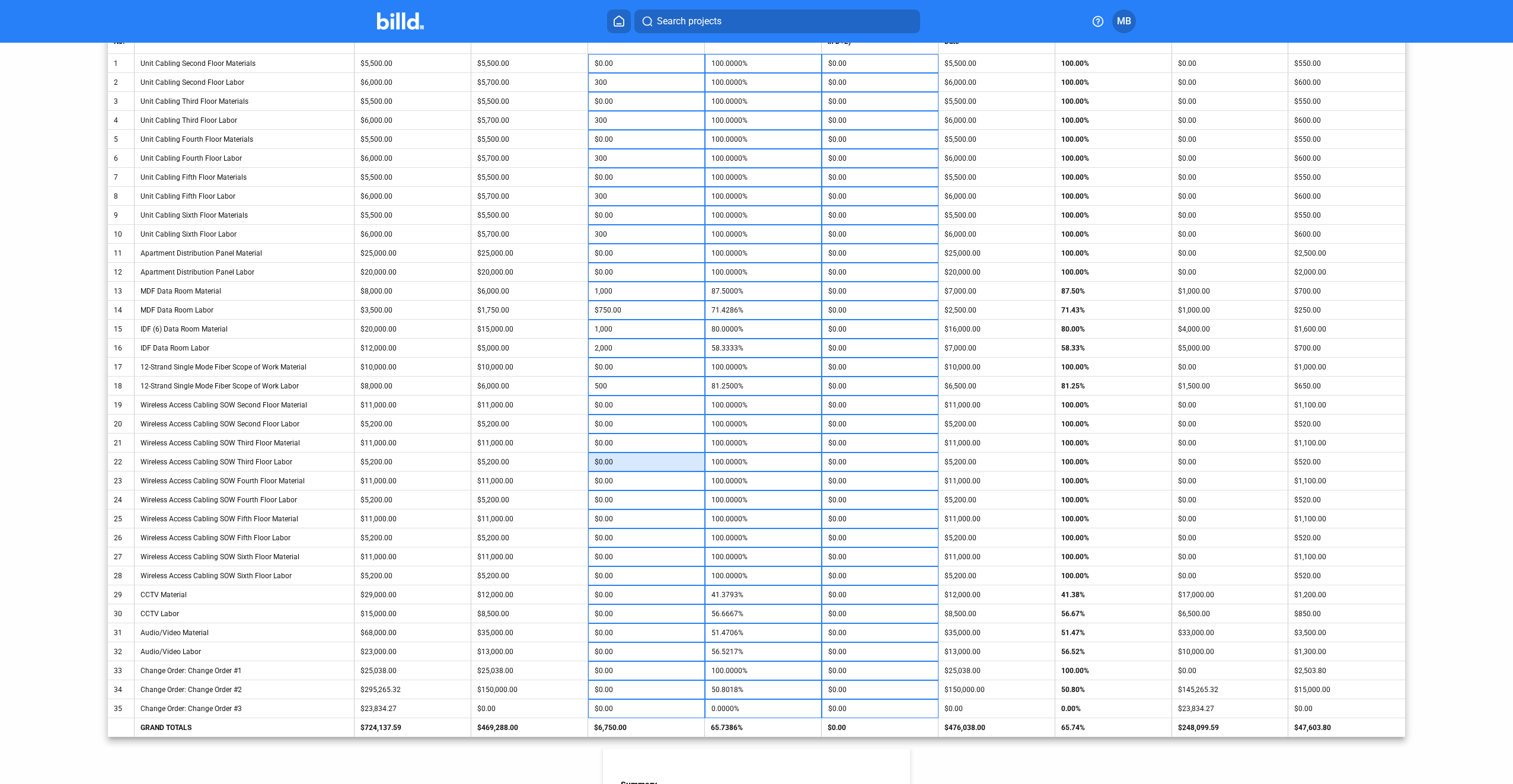
scroll to position [296, 0]
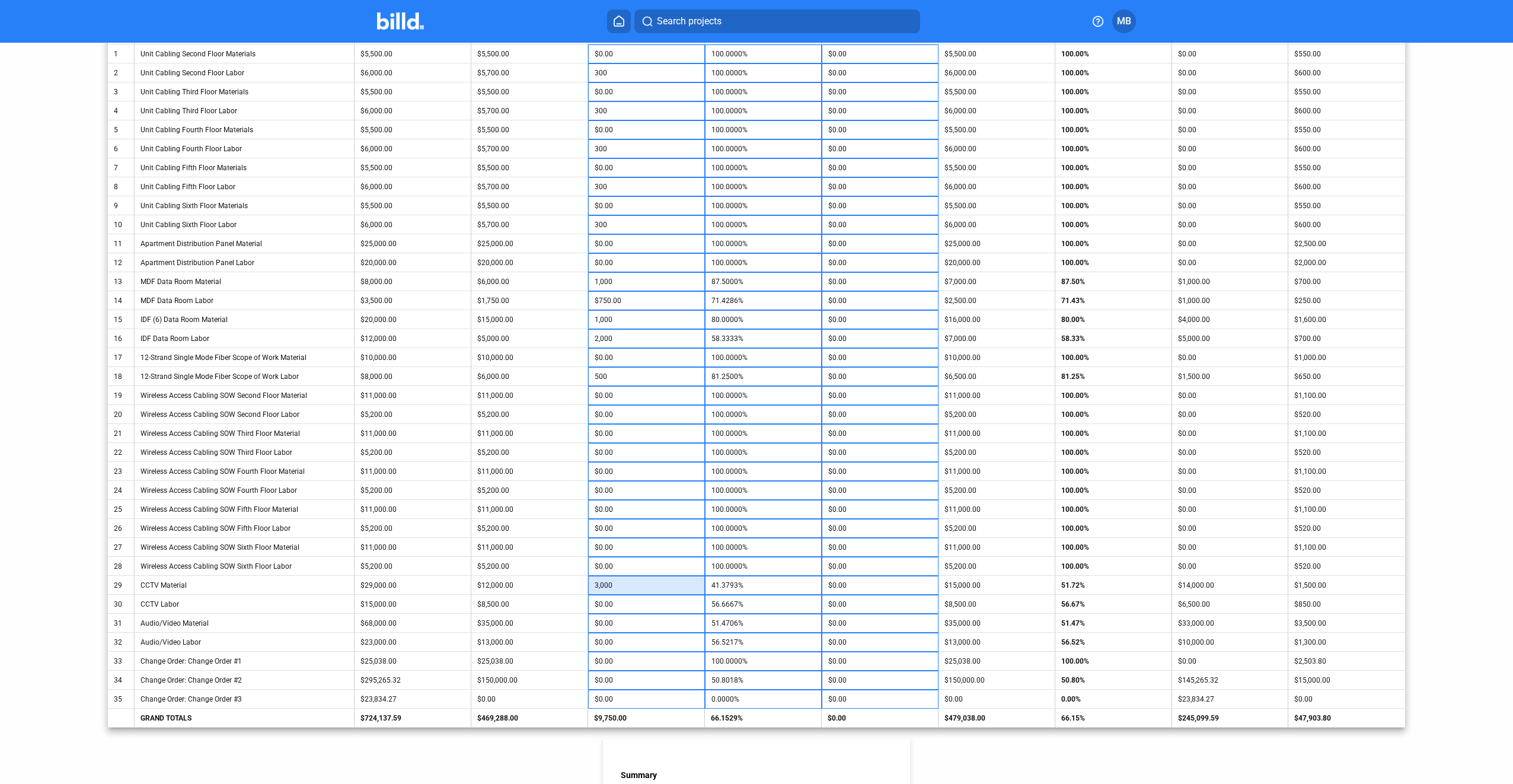
type input "3,000"
type input "51.7241%"
type input "1,000"
type input "63.3333%"
type input "2,000"
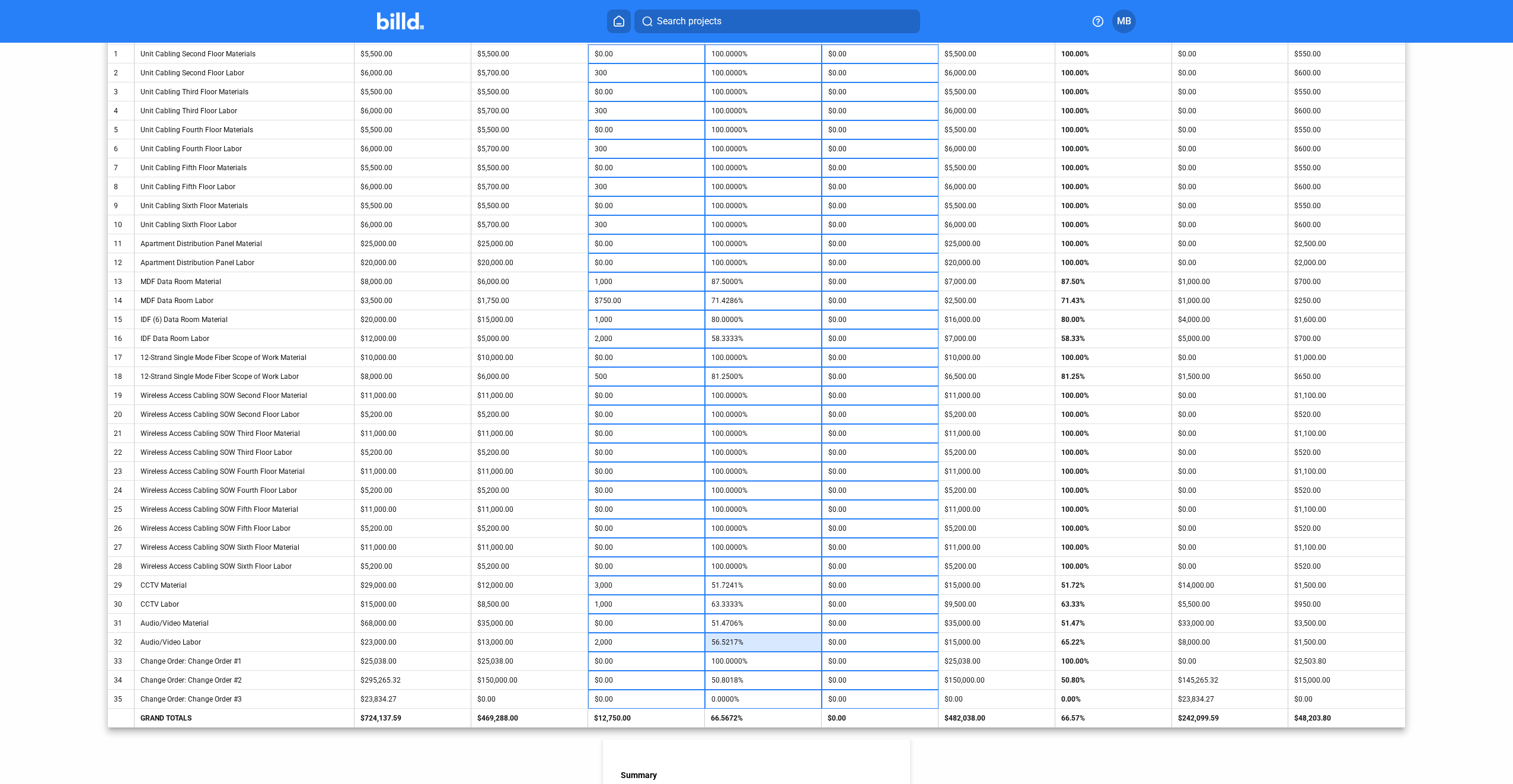
type input "65.2174%"
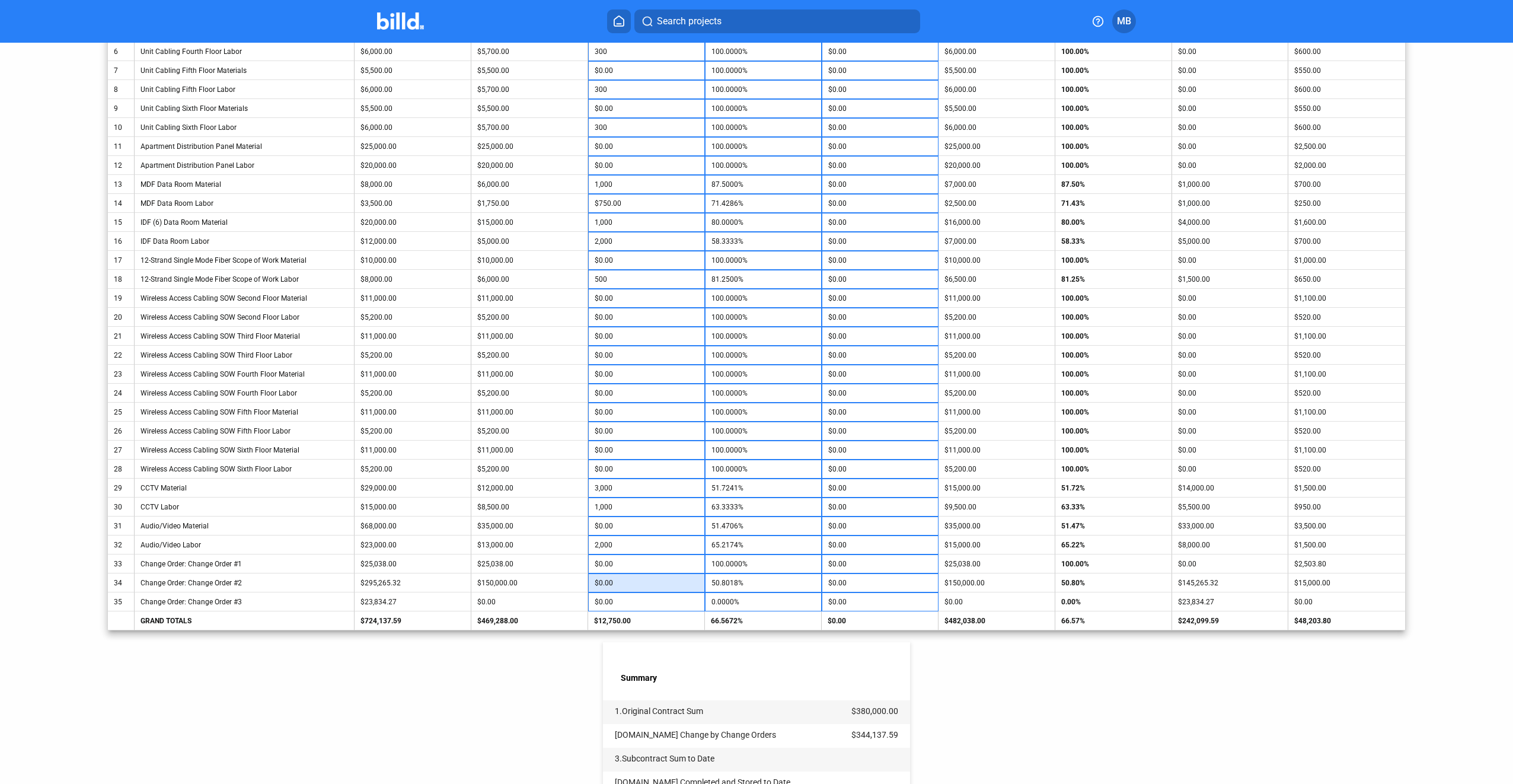
scroll to position [415, 0]
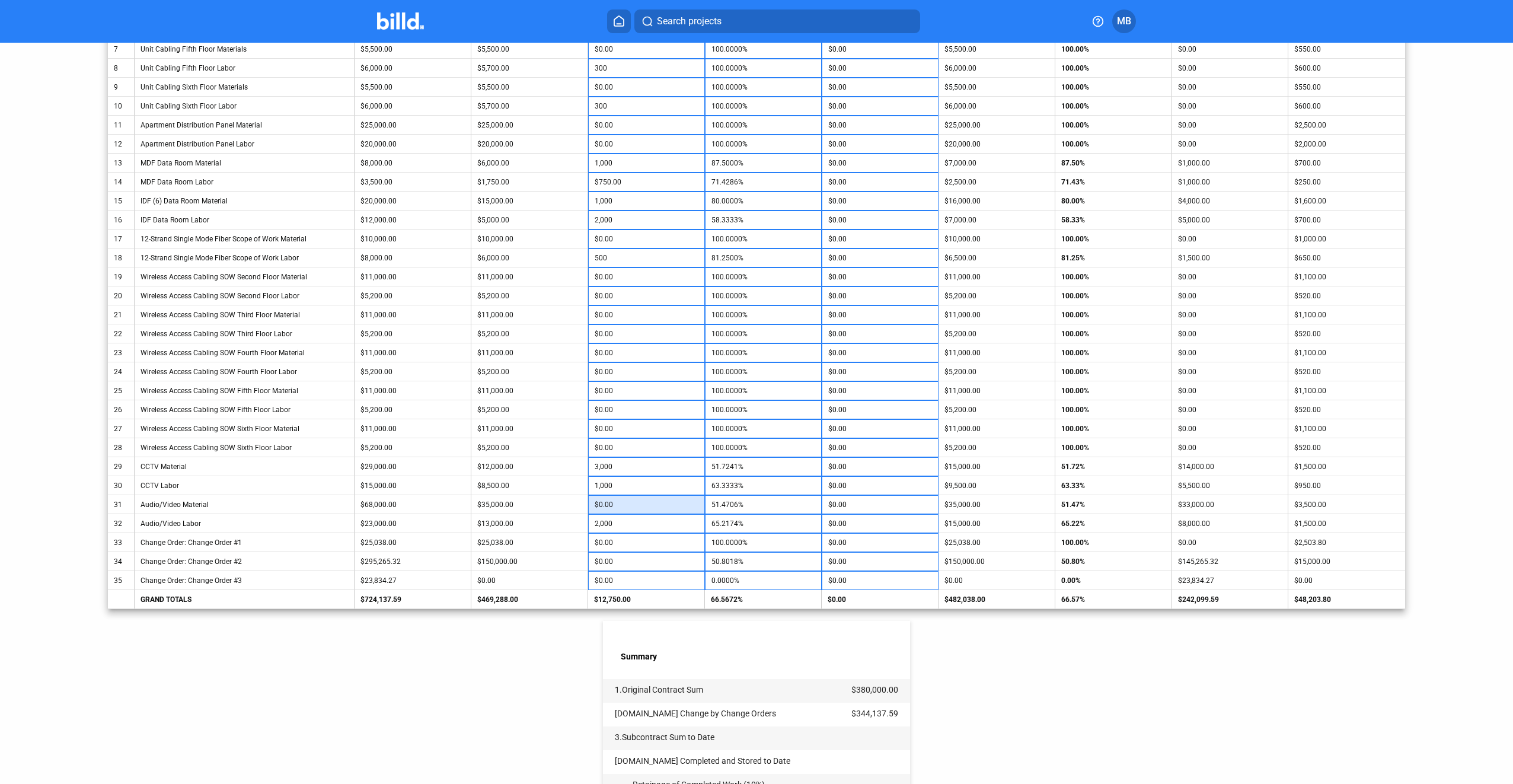
click at [650, 500] on input "$0.00" at bounding box center [646, 504] width 103 height 18
type input "10,000"
type input "66.1765%"
type input "$2,000.00"
type input "50,000"
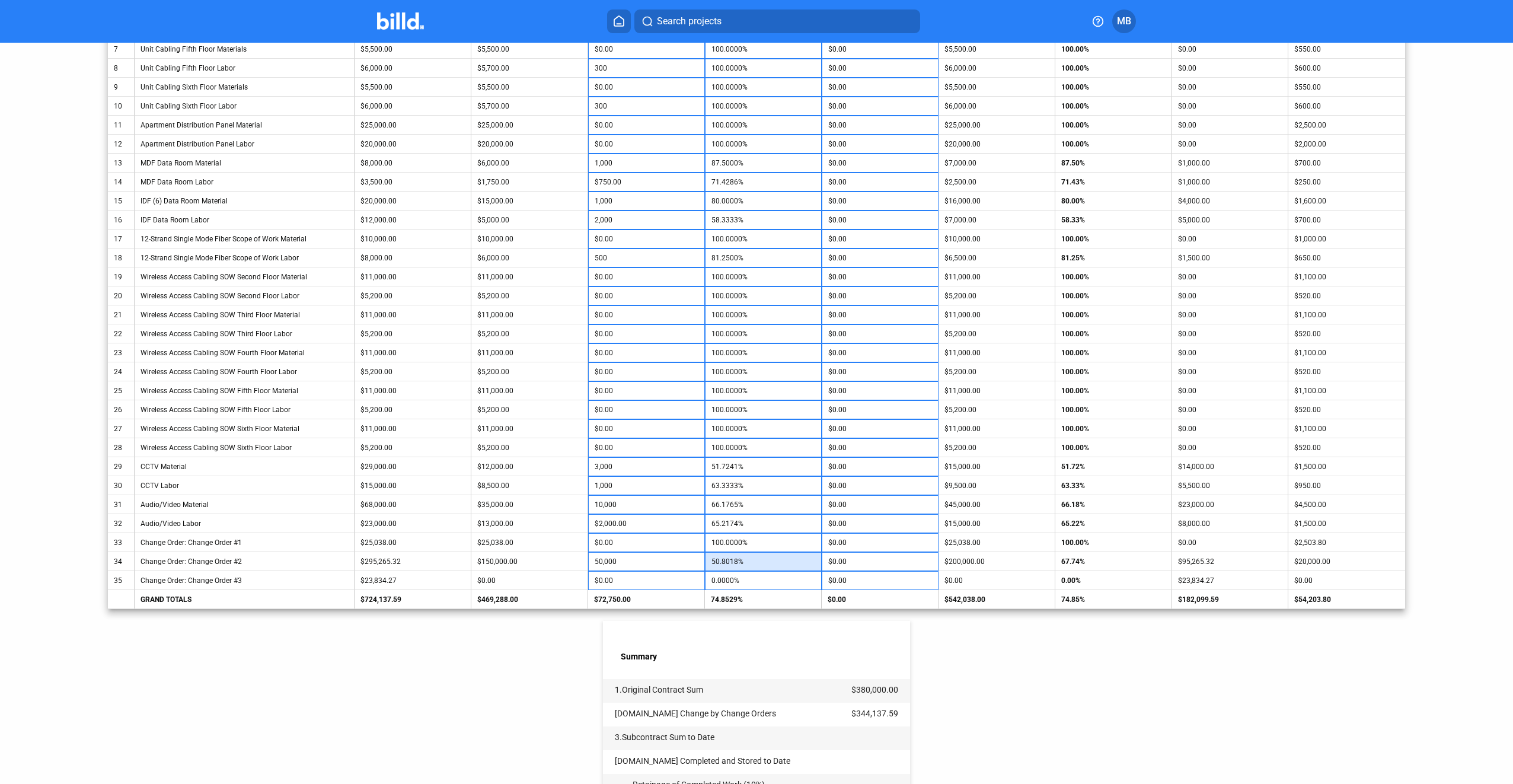
type input "67.7357%"
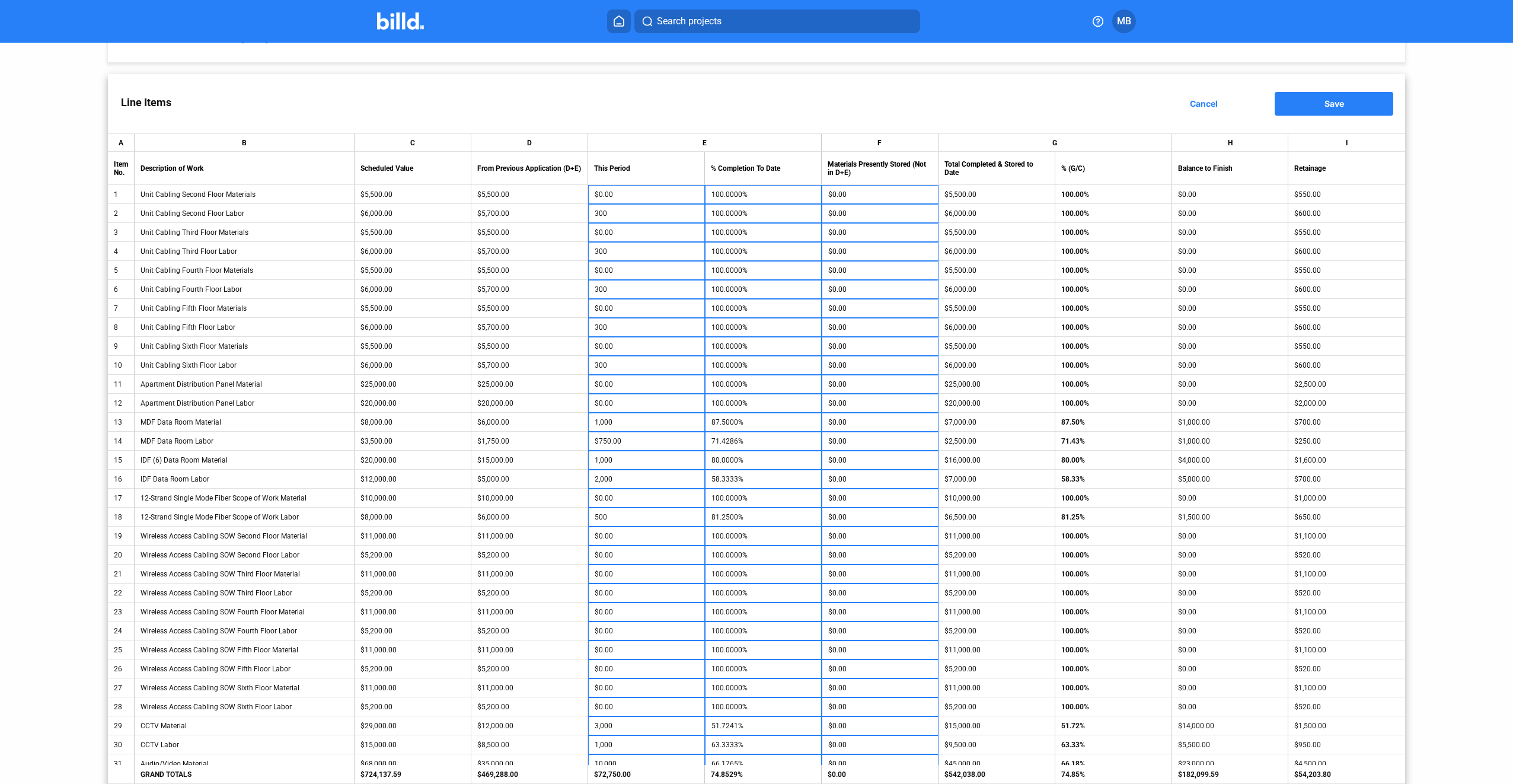
scroll to position [0, 0]
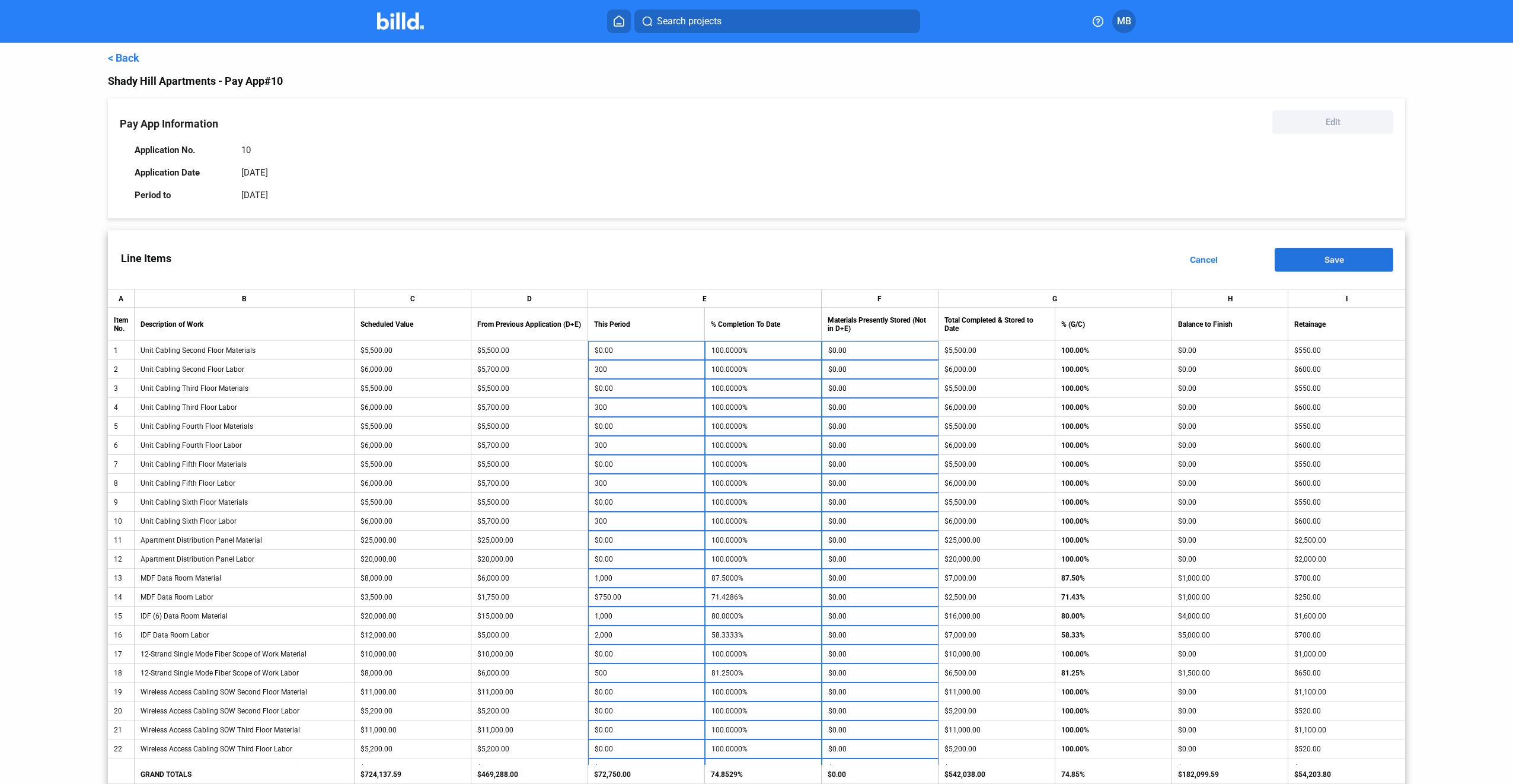
click at [1354, 260] on button "Save" at bounding box center [1334, 259] width 118 height 23
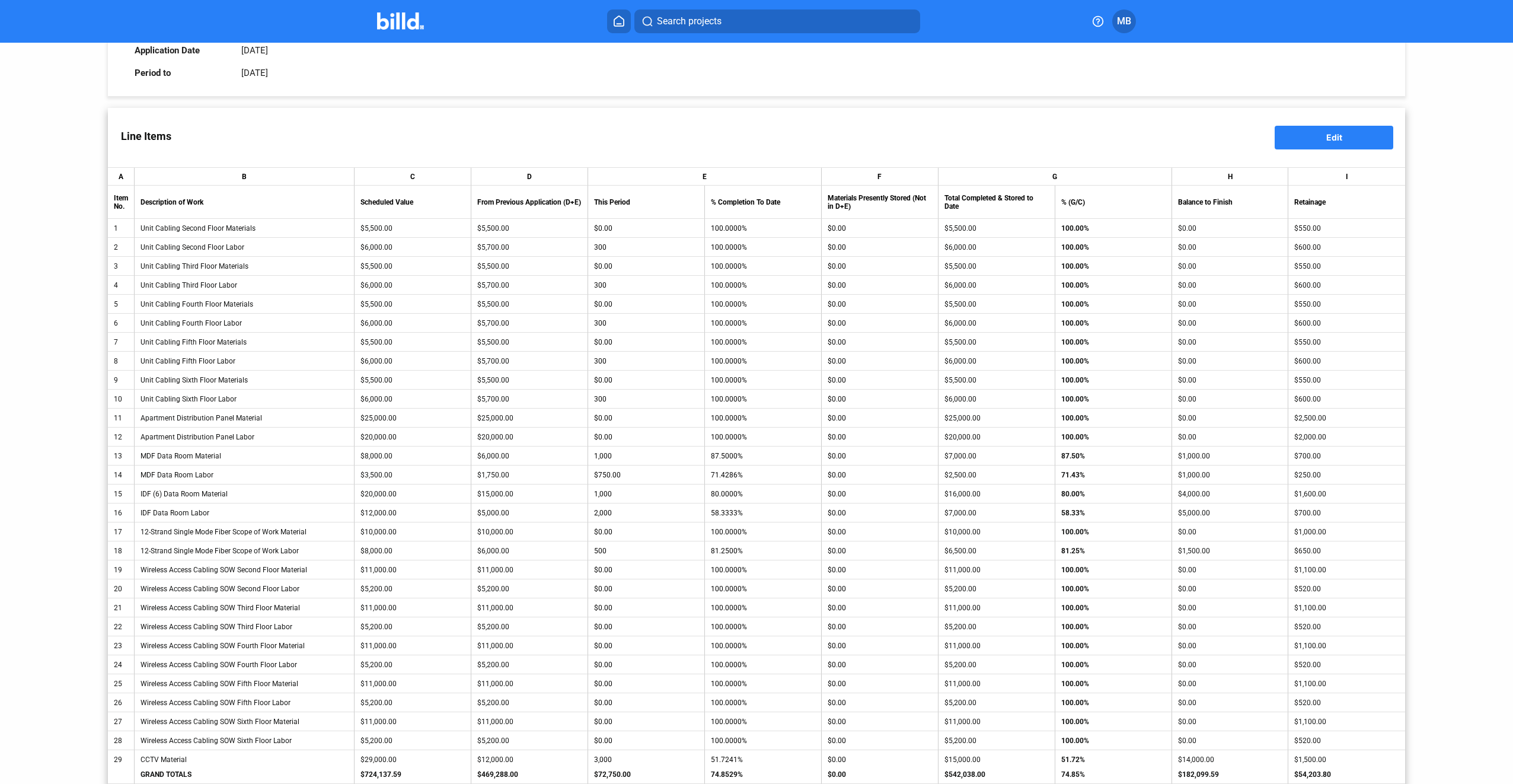
scroll to position [118, 0]
click at [1358, 140] on button "Edit" at bounding box center [1334, 141] width 118 height 23
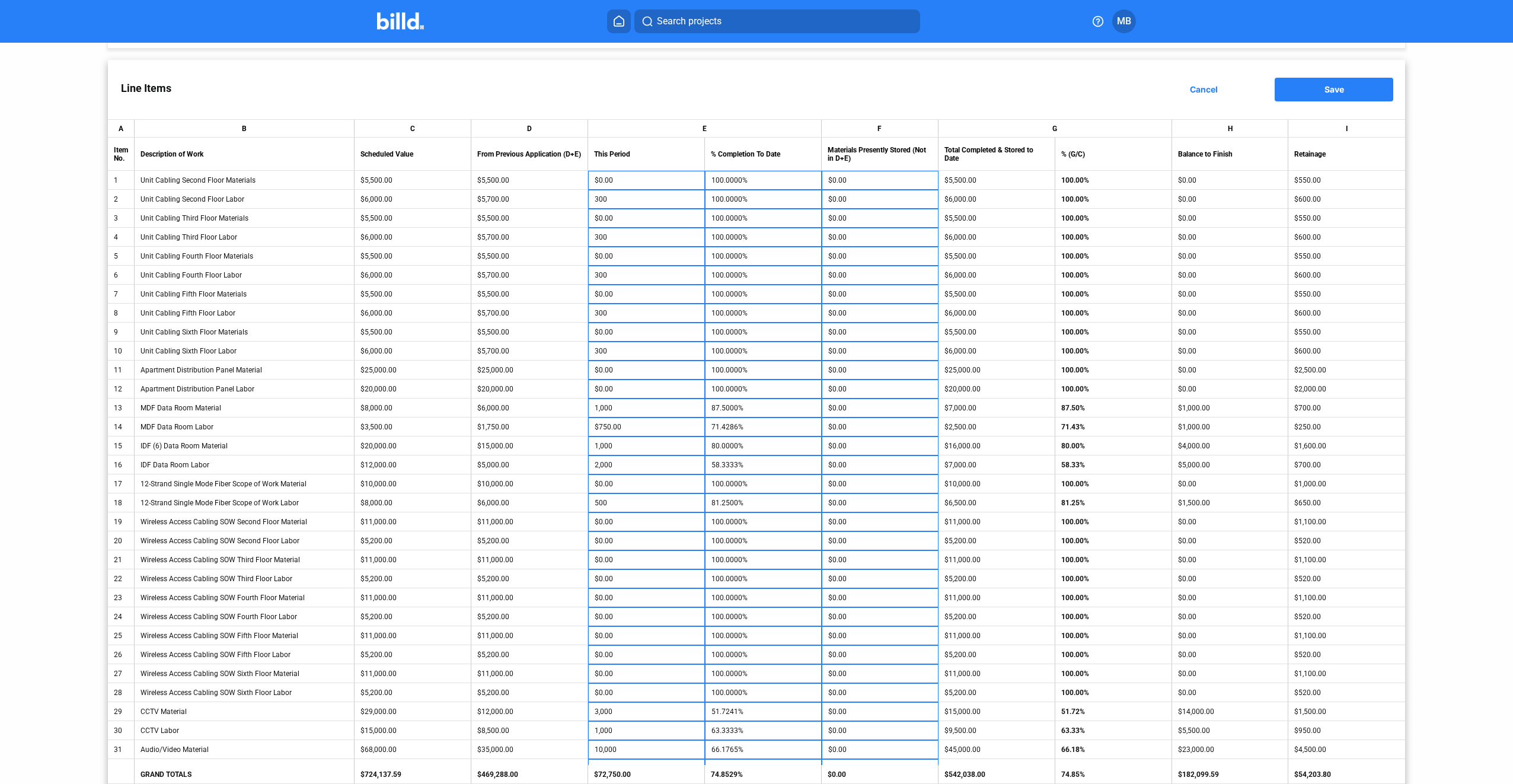
scroll to position [237, 0]
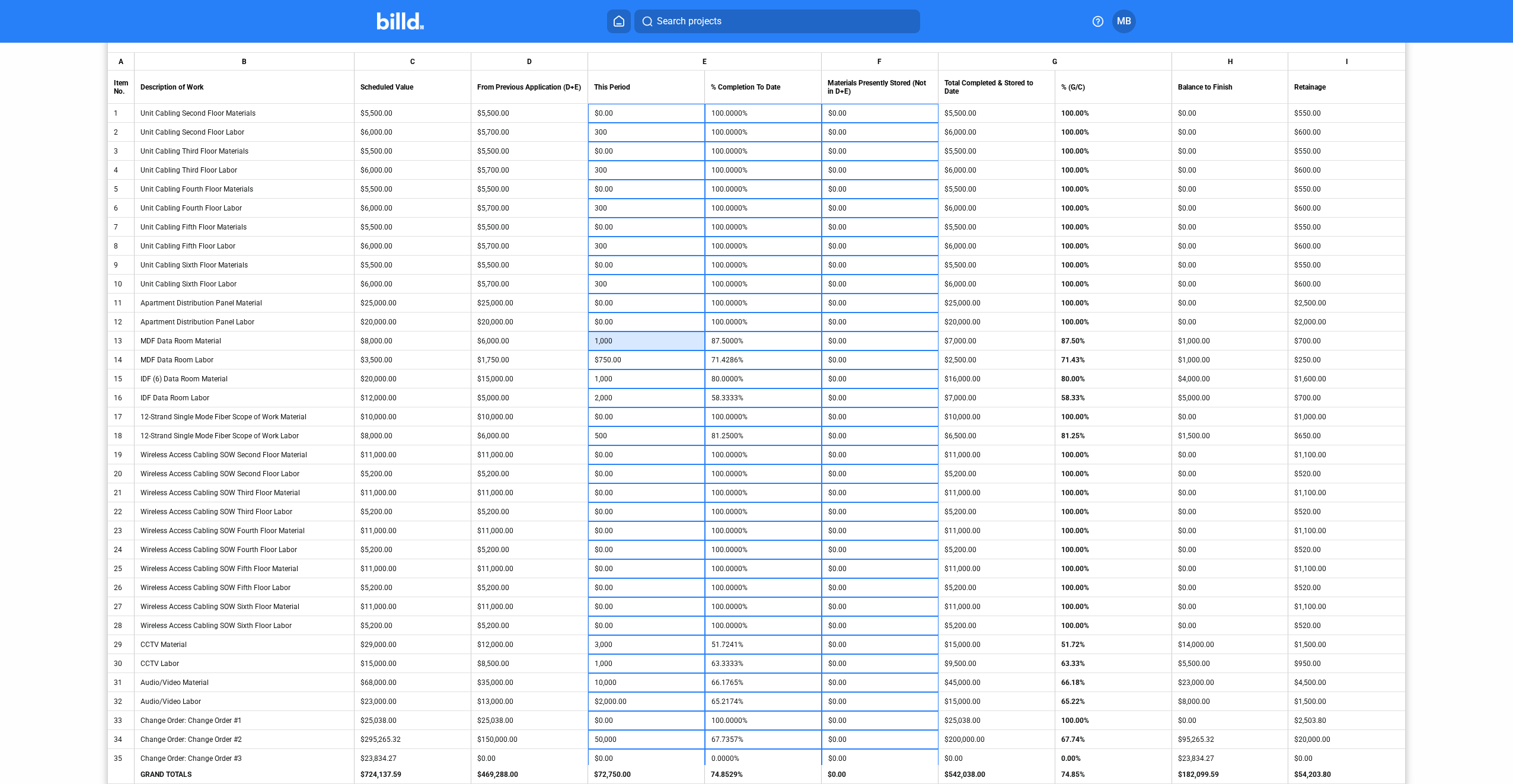
click at [653, 339] on input "1,000" at bounding box center [646, 340] width 103 height 18
type input "1,250"
type input "90.6250%"
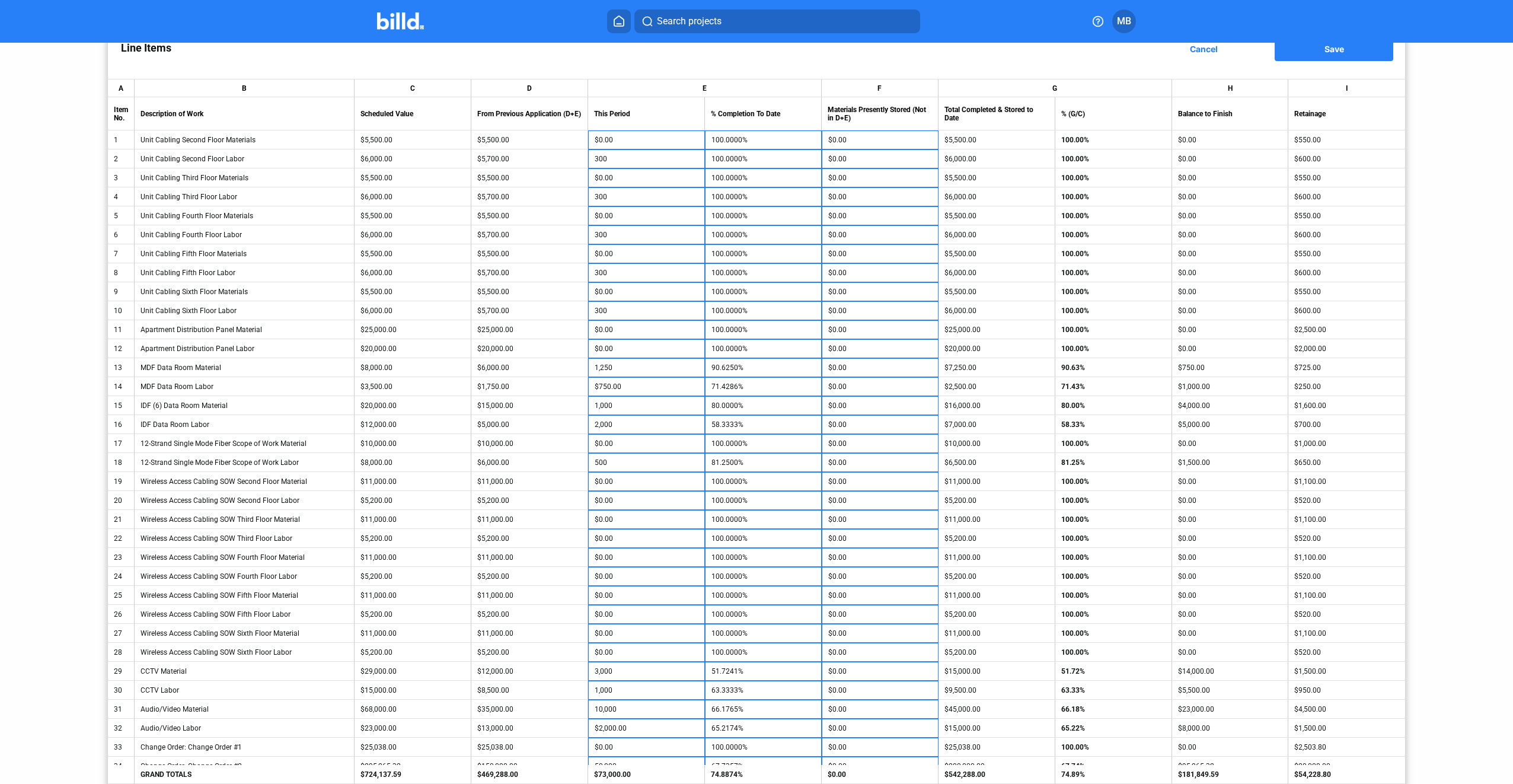
scroll to position [0, 0]
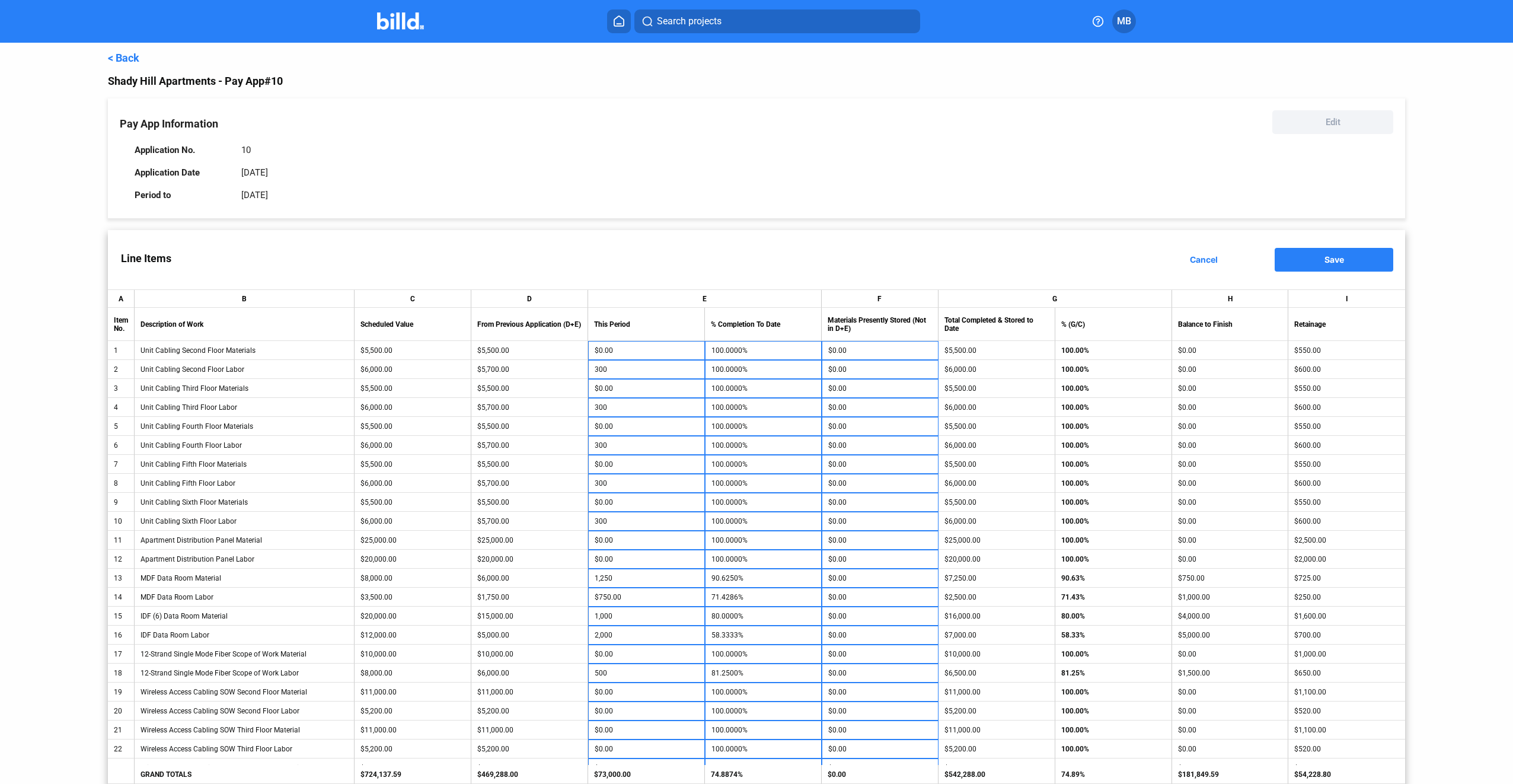
drag, startPoint x: 1319, startPoint y: 259, endPoint x: 1310, endPoint y: 263, distance: 9.8
click at [1318, 259] on button "Save" at bounding box center [1334, 259] width 118 height 23
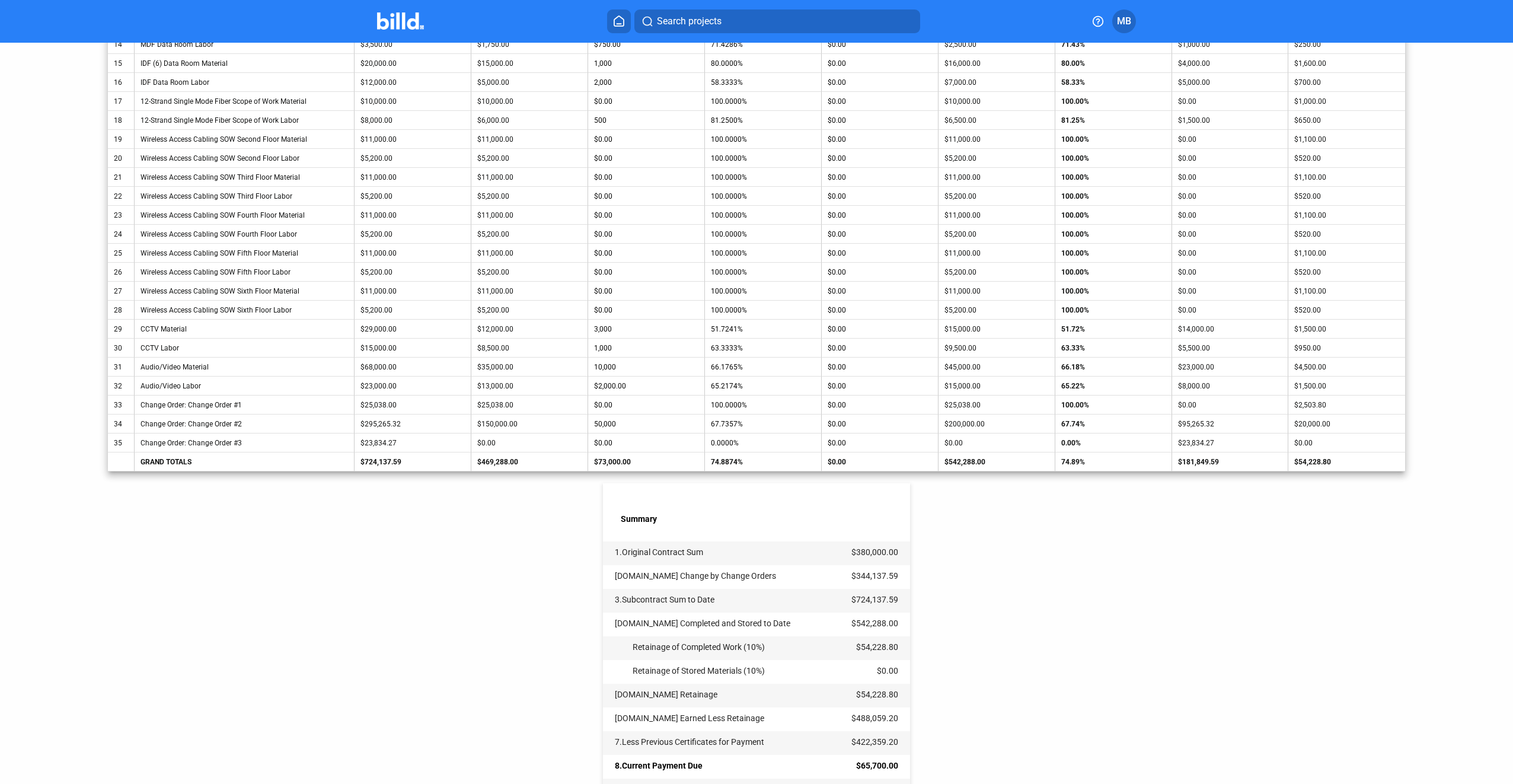
scroll to position [690, 0]
